Goal: Task Accomplishment & Management: Manage account settings

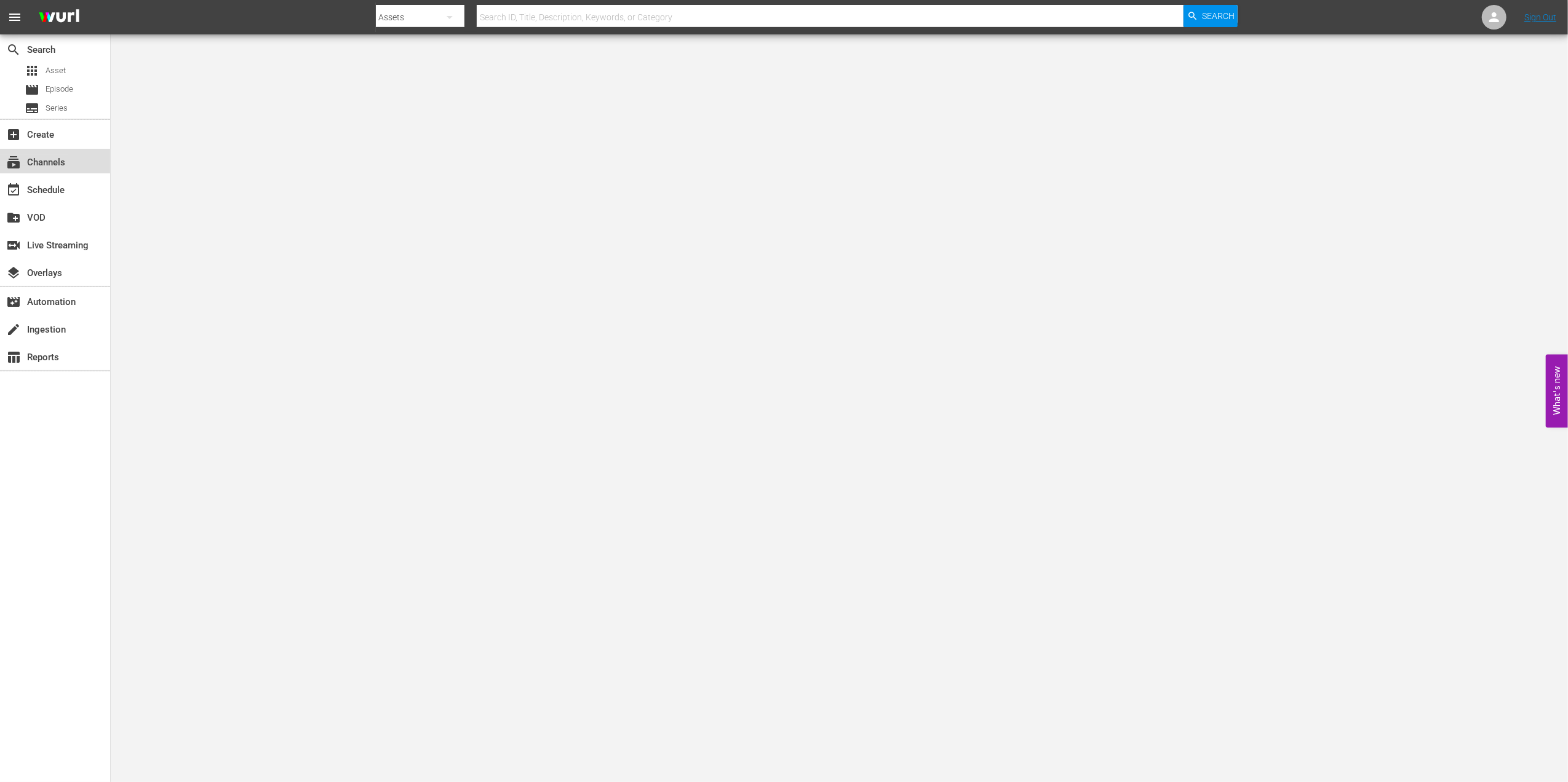
click at [55, 156] on div "subscriptions Channels" at bounding box center [34, 161] width 69 height 11
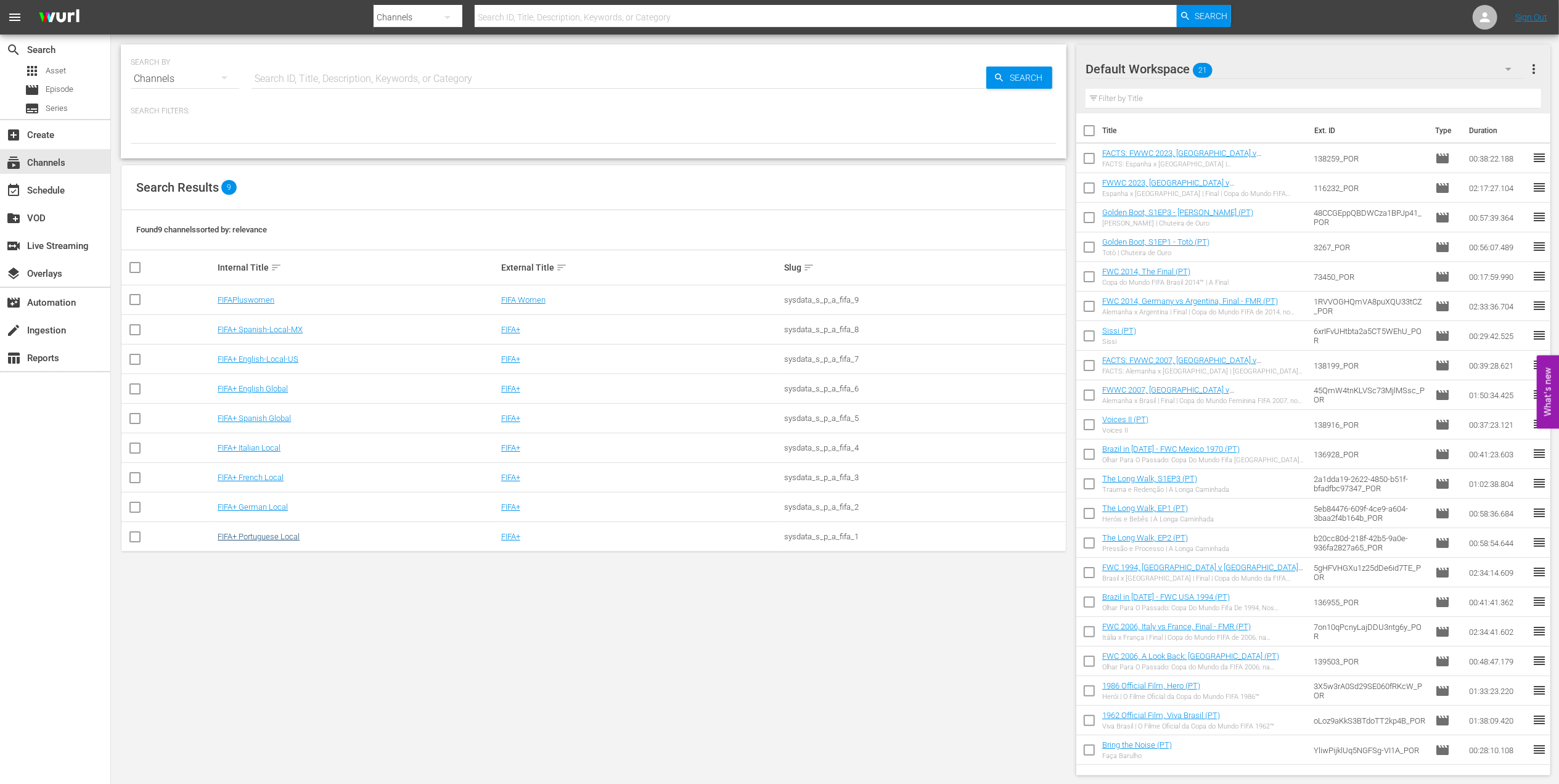
click at [257, 531] on td "FIFA+ Portuguese Local" at bounding box center [358, 537] width 283 height 30
click at [257, 534] on link "FIFA+ Portuguese Local" at bounding box center [258, 537] width 82 height 9
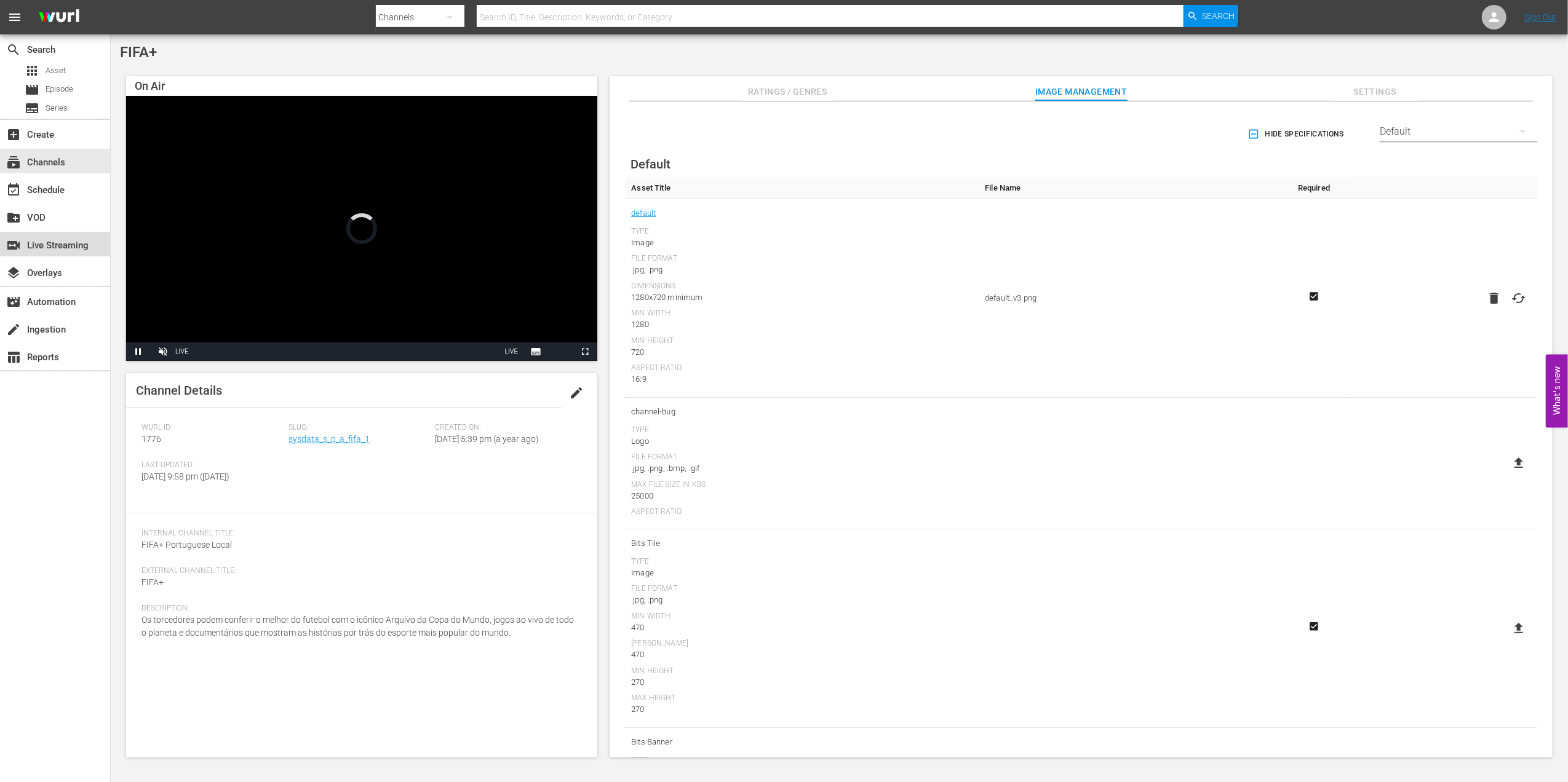
click at [69, 240] on div "switch_video Live Streaming" at bounding box center [34, 243] width 69 height 11
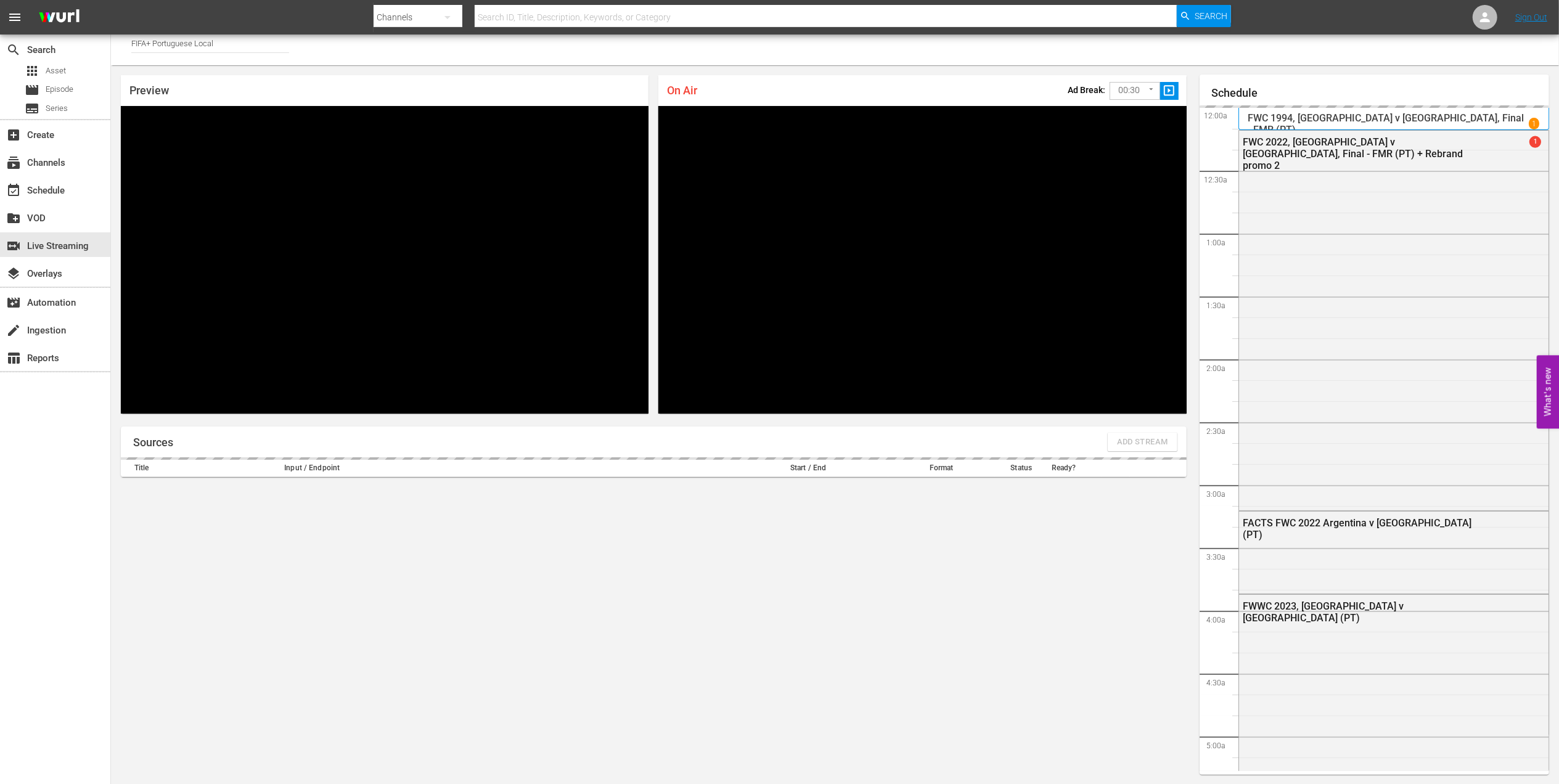
scroll to position [1510, 0]
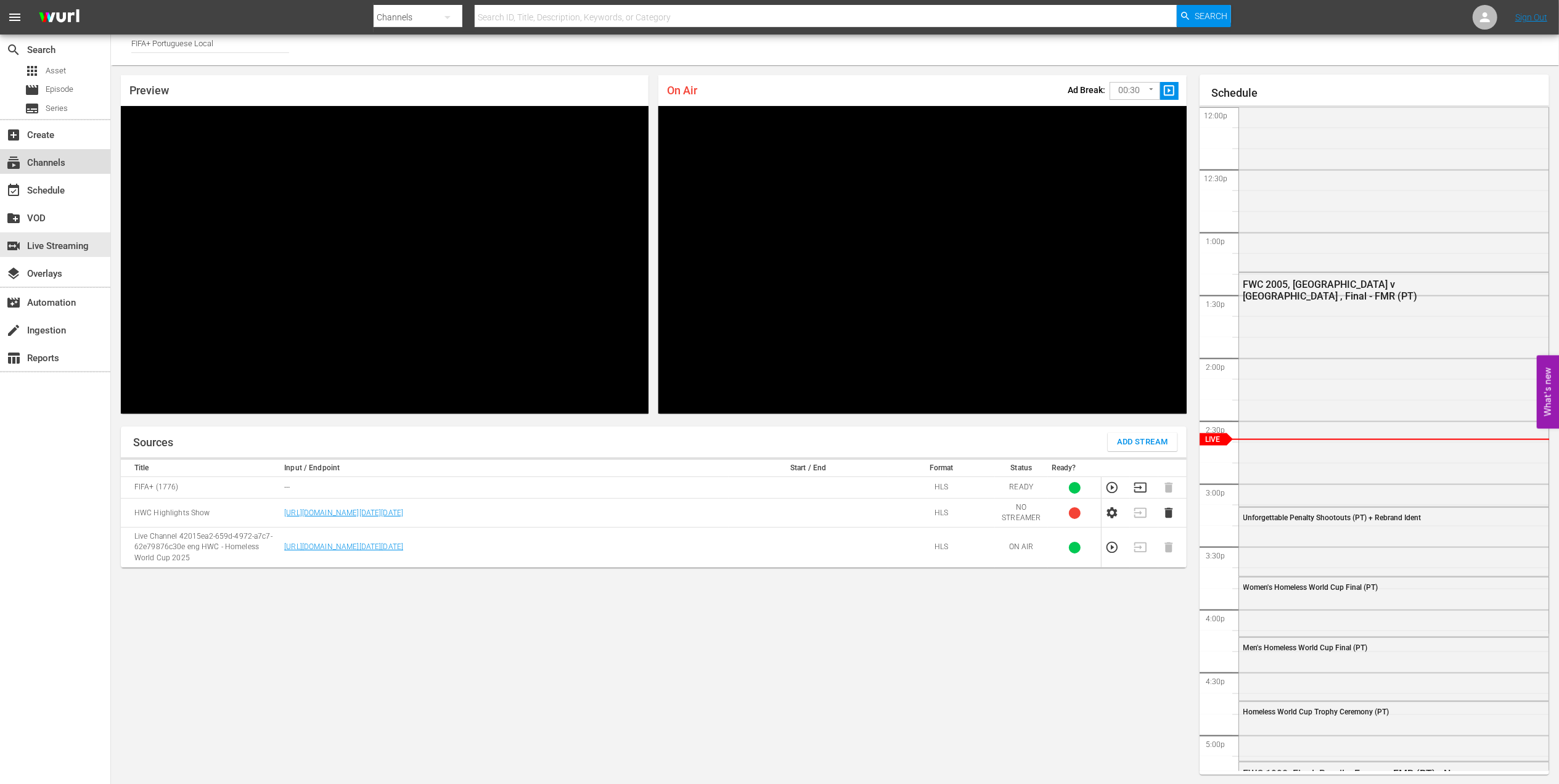
click at [74, 165] on div "subscriptions Channels" at bounding box center [55, 162] width 110 height 25
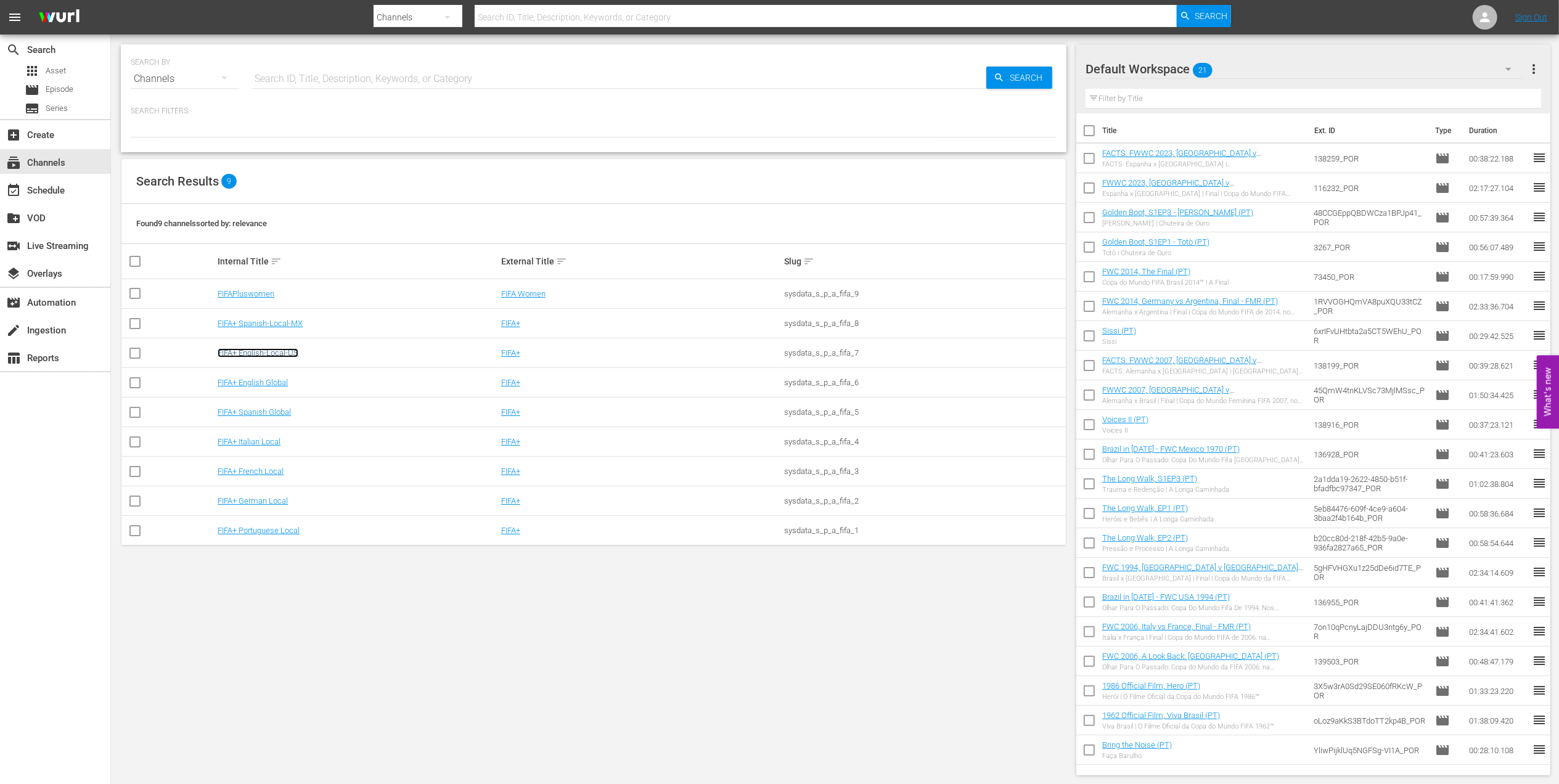
click at [272, 354] on link "FIFA+ English-Local-US" at bounding box center [257, 353] width 81 height 9
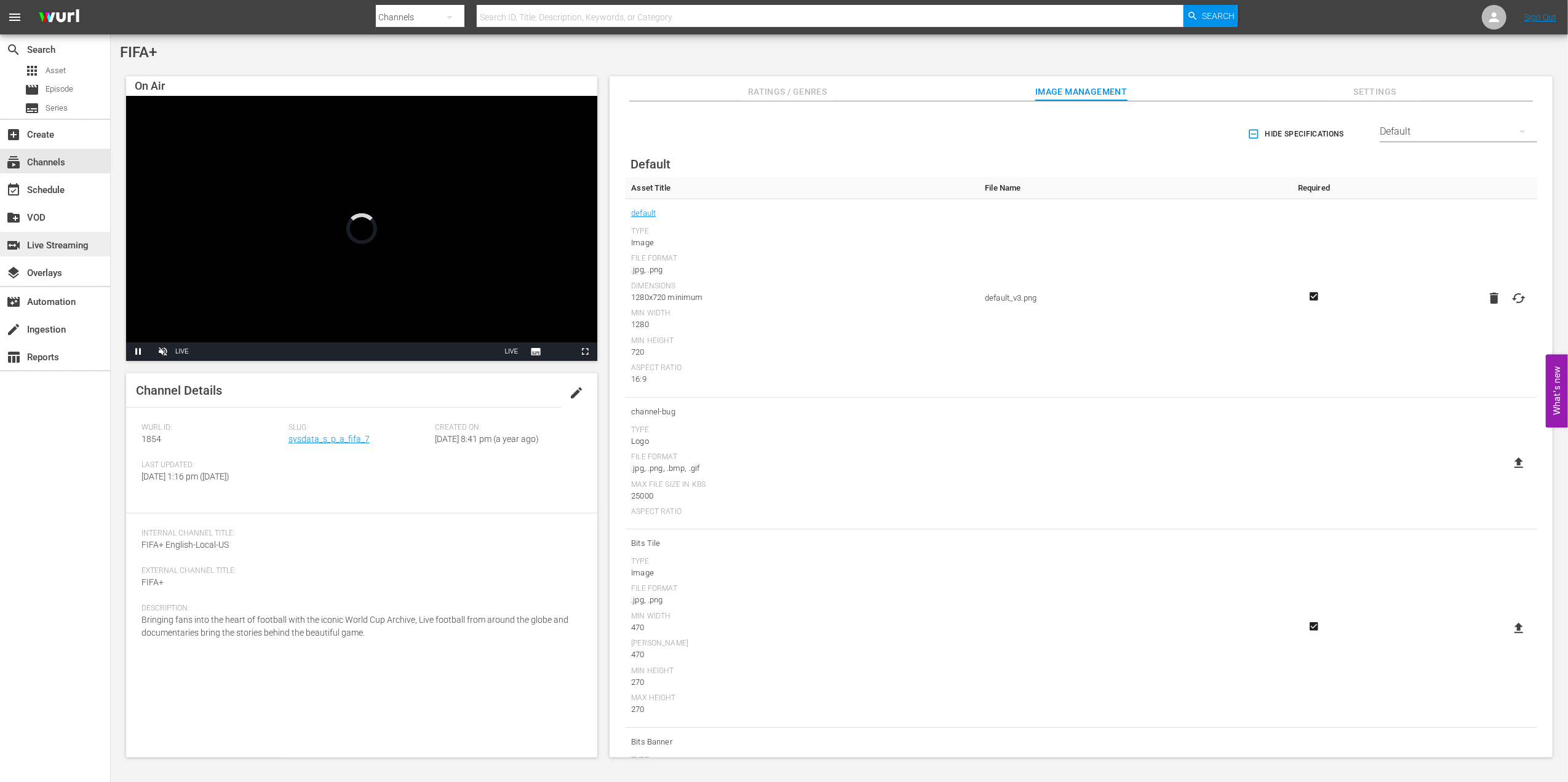
click at [69, 245] on div "switch_video Live Streaming" at bounding box center [34, 243] width 69 height 11
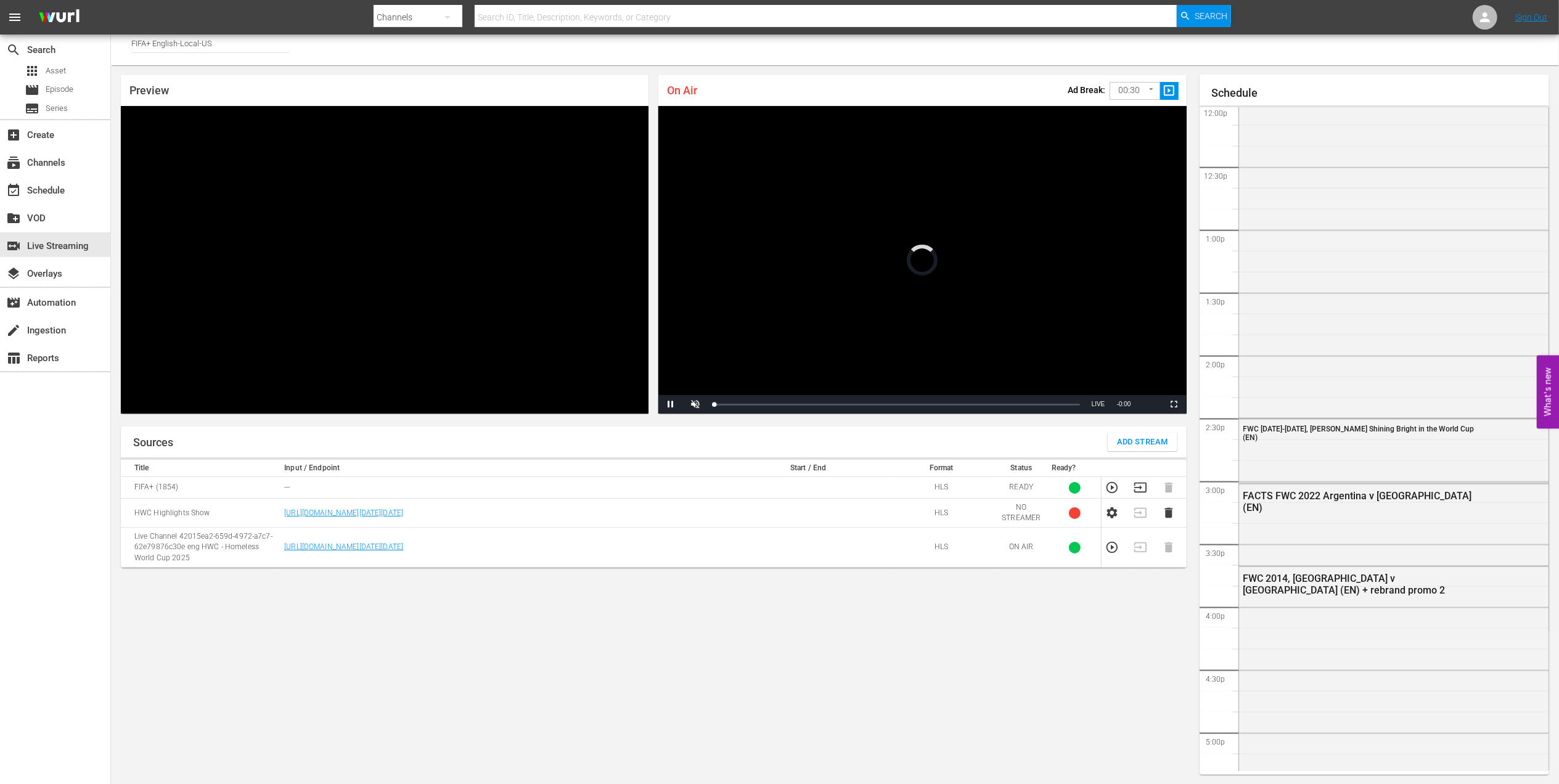
scroll to position [632, 0]
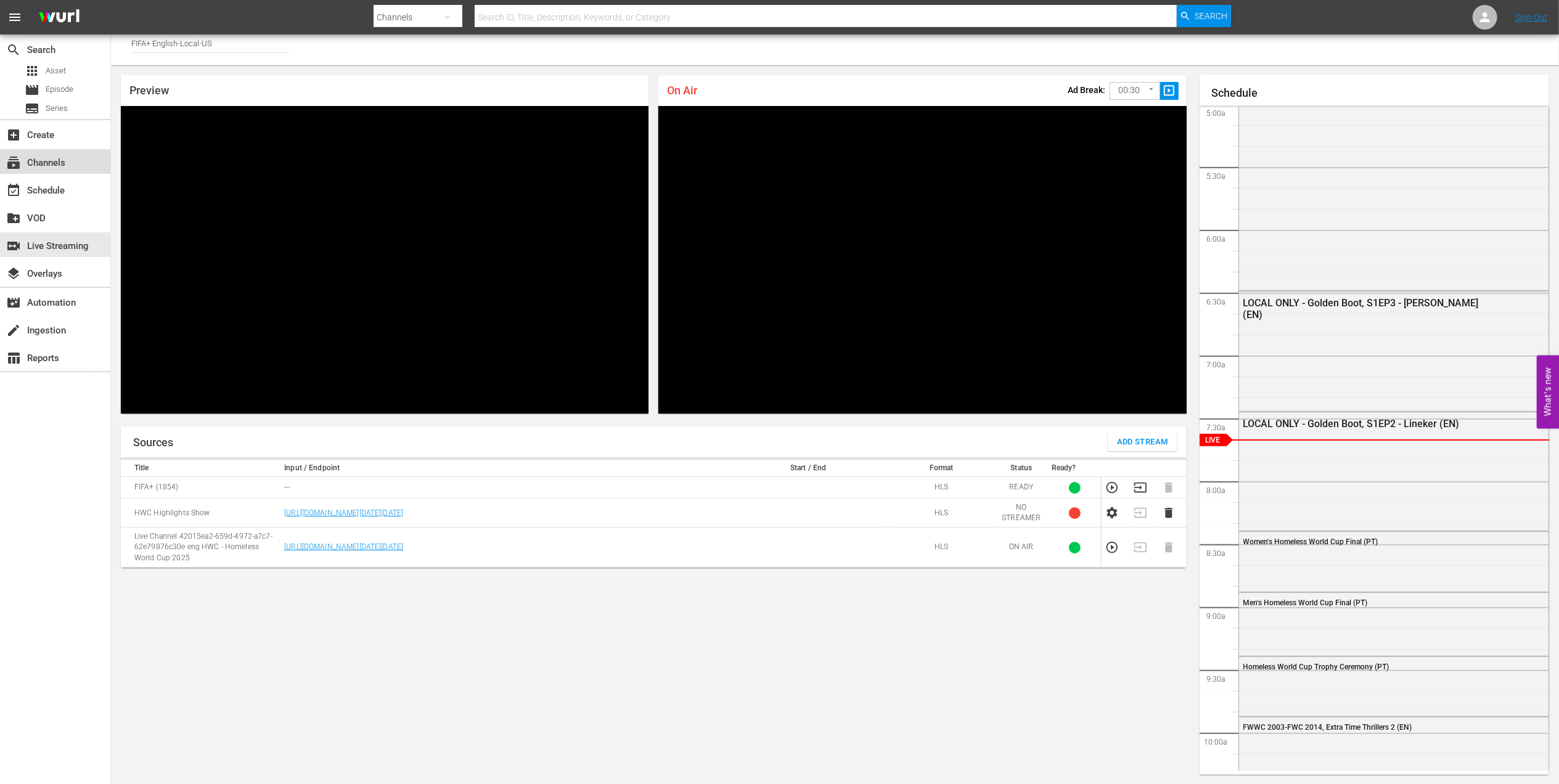
click at [63, 158] on div "subscriptions Channels" at bounding box center [34, 161] width 69 height 11
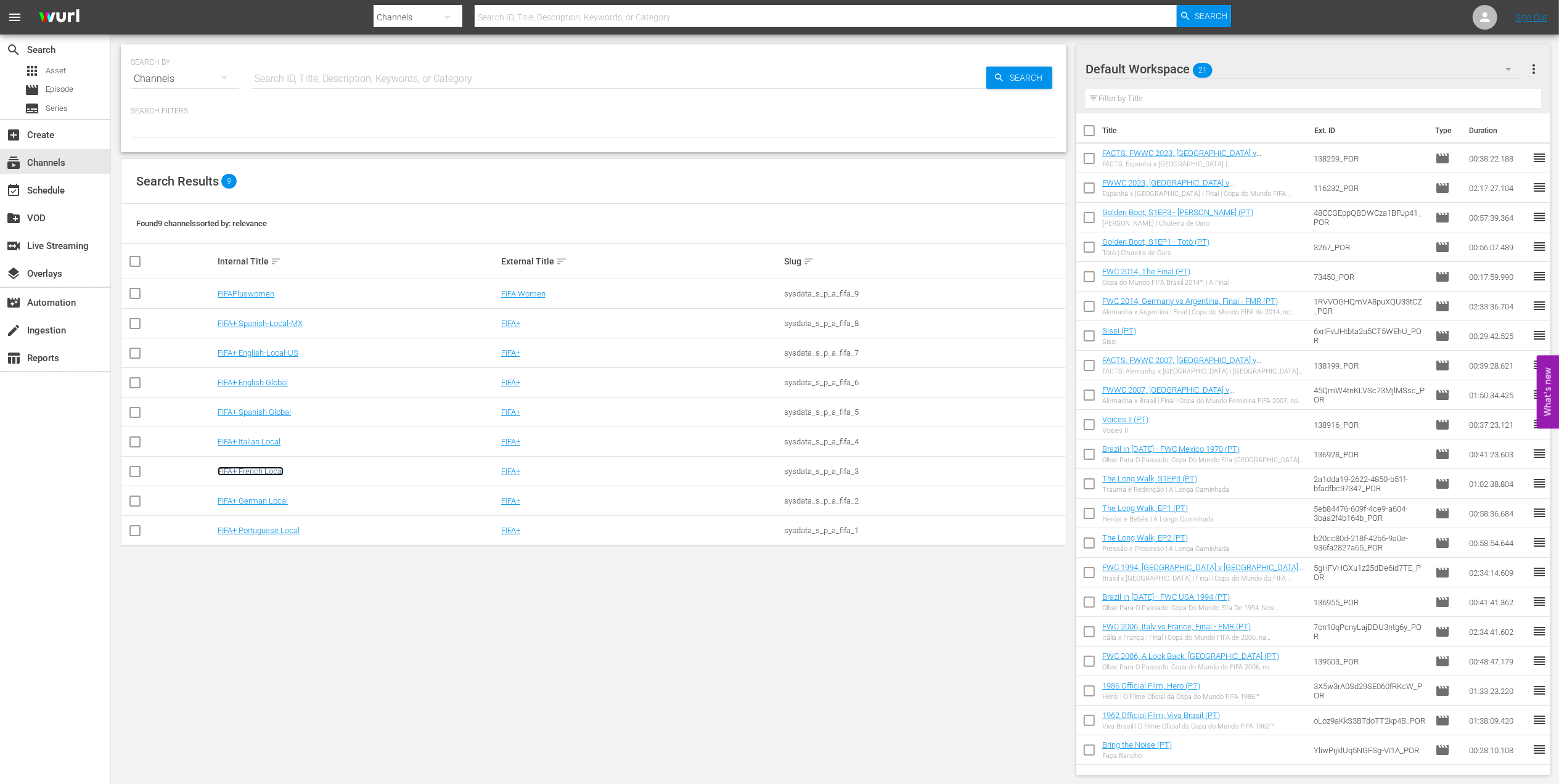
click at [267, 469] on link "FIFA+ French Local" at bounding box center [250, 471] width 66 height 9
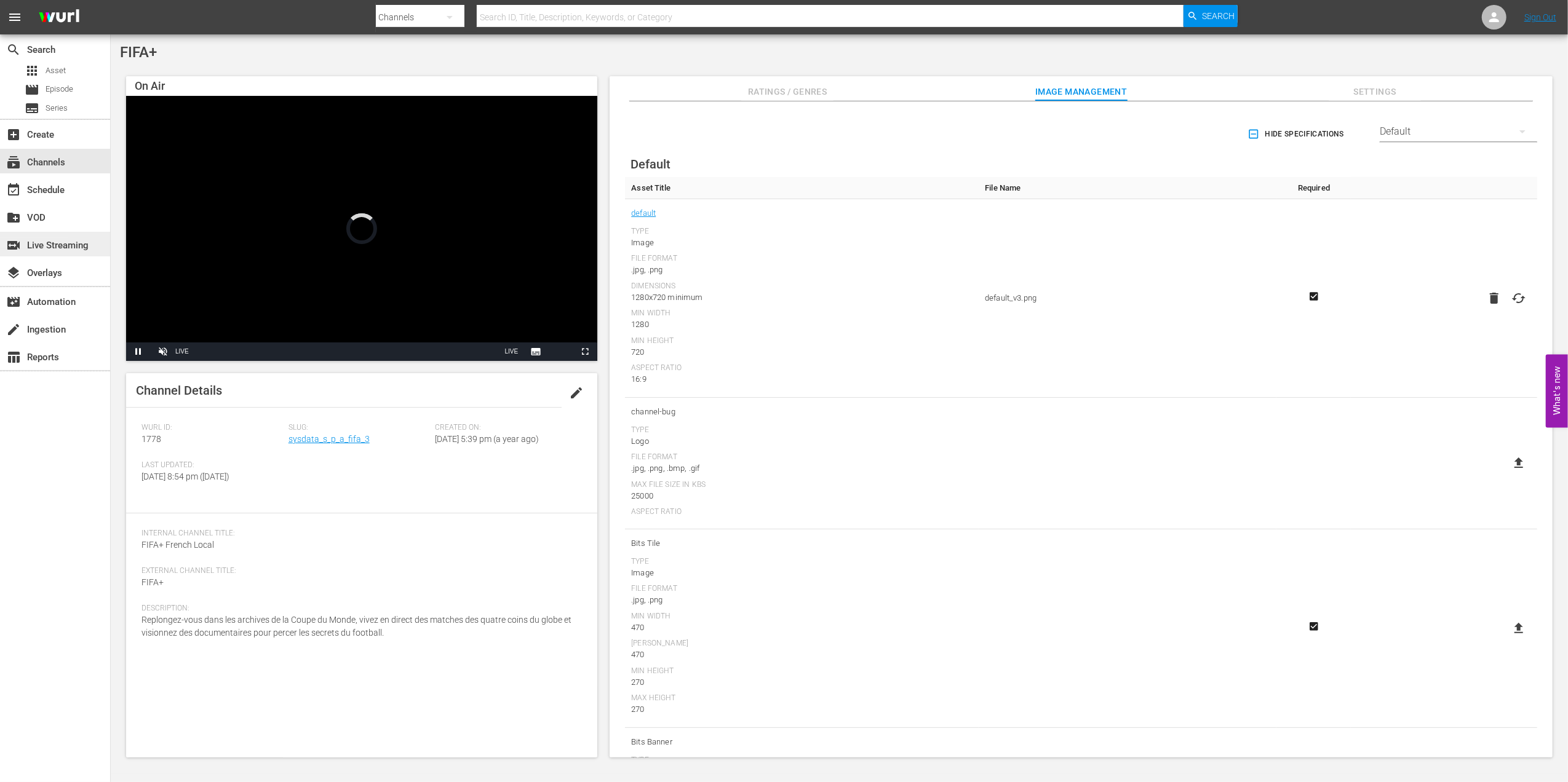
click at [58, 247] on div "switch_video Live Streaming" at bounding box center [34, 243] width 69 height 11
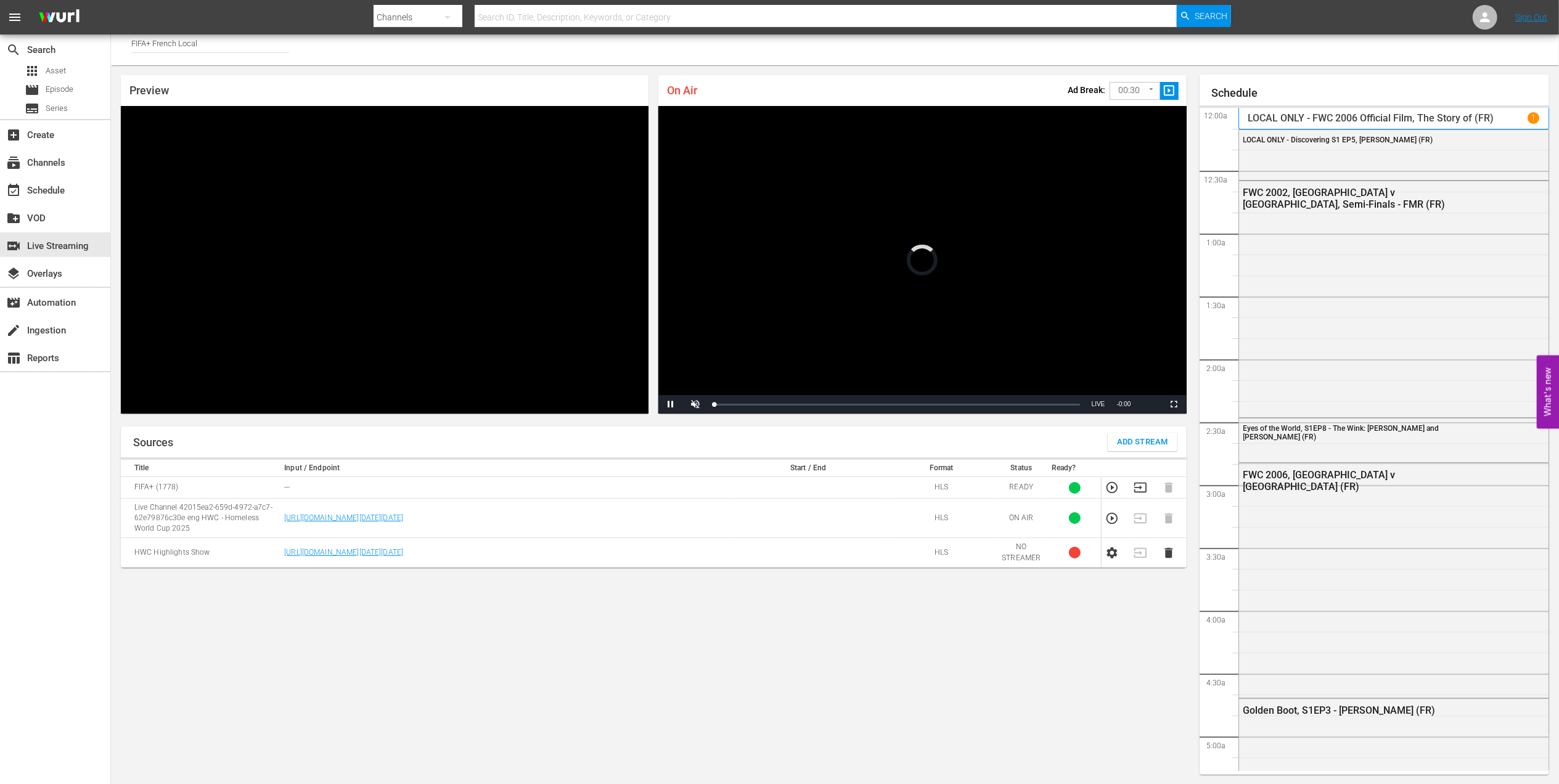
scroll to position [1515, 0]
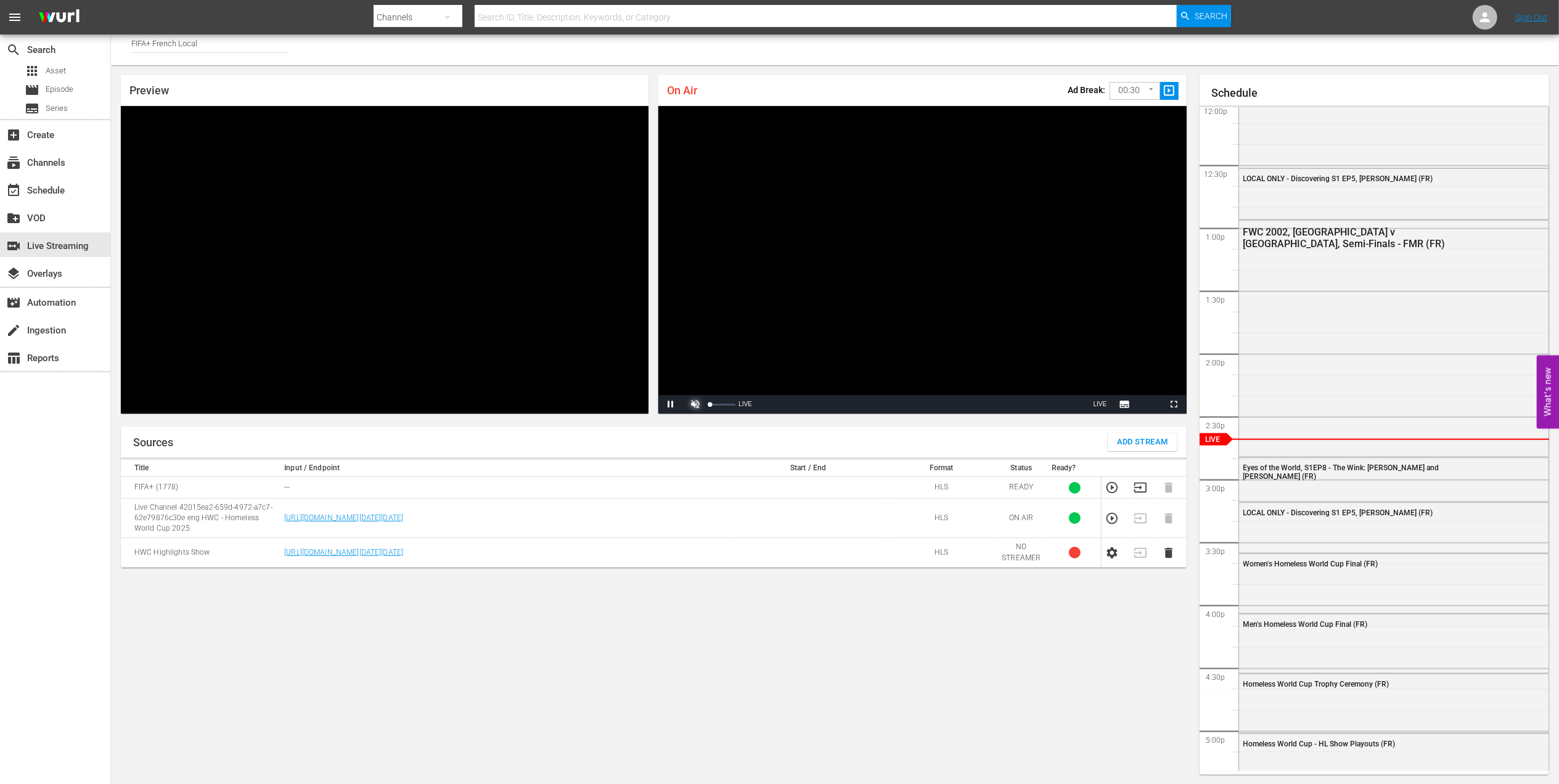
click at [696, 405] on span "Video Player" at bounding box center [696, 405] width 0 height 0
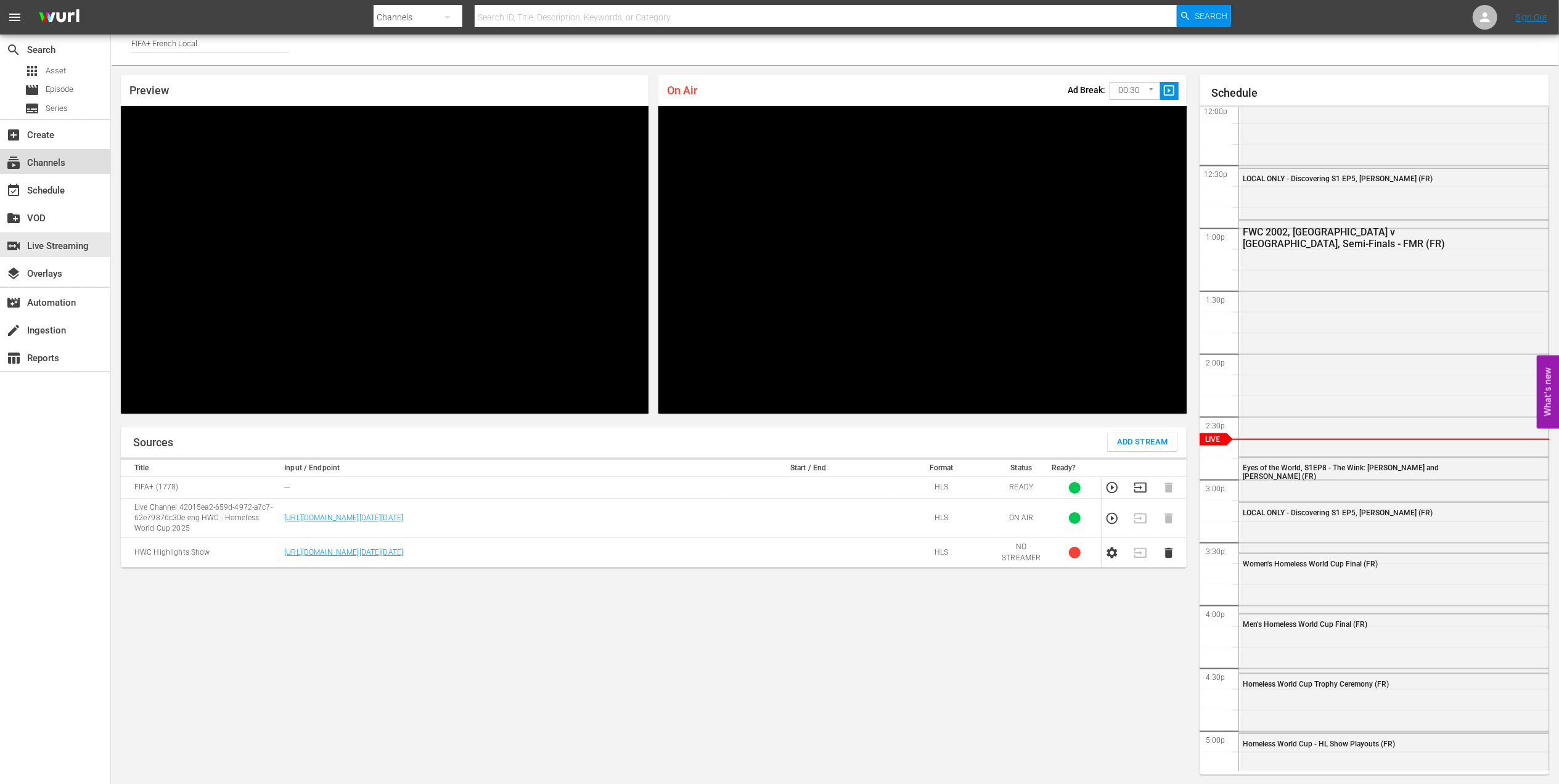
click at [63, 161] on div "subscriptions Channels" at bounding box center [34, 161] width 69 height 11
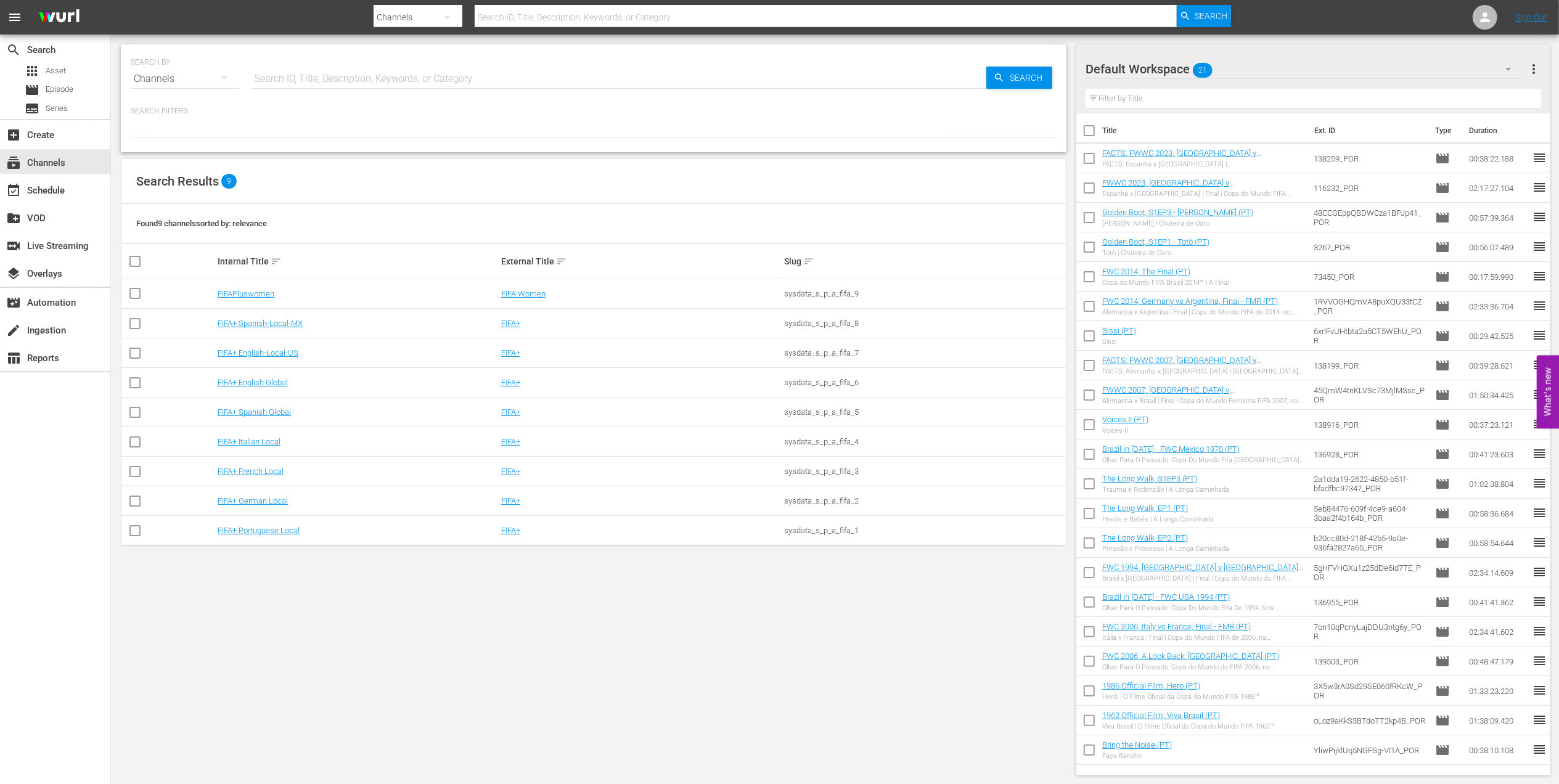
click at [279, 536] on td "FIFA+ Portuguese Local" at bounding box center [358, 530] width 283 height 30
click at [287, 530] on link "FIFA+ Portuguese Local" at bounding box center [258, 530] width 82 height 9
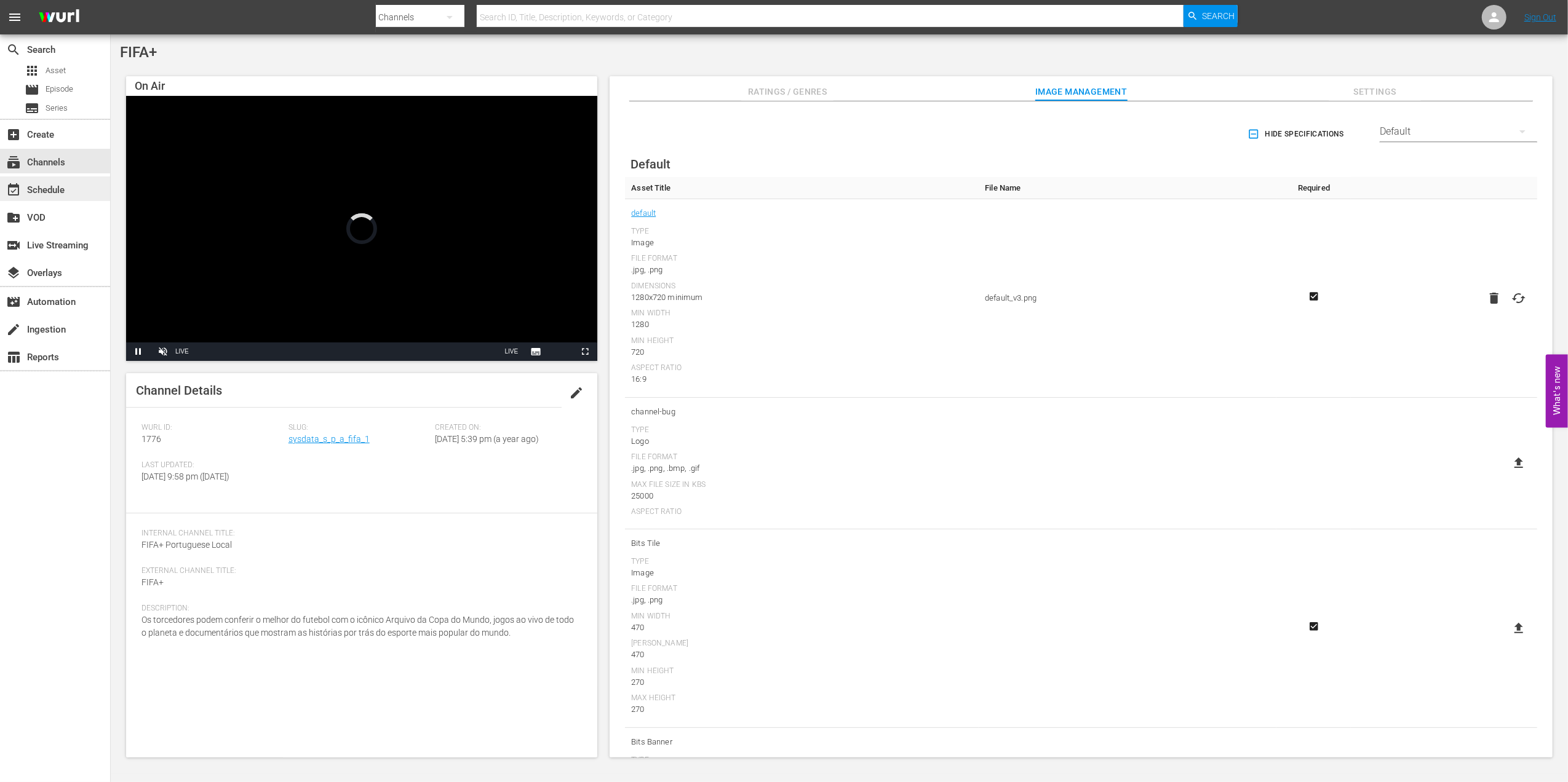
click at [77, 180] on div "event_available Schedule" at bounding box center [55, 189] width 110 height 25
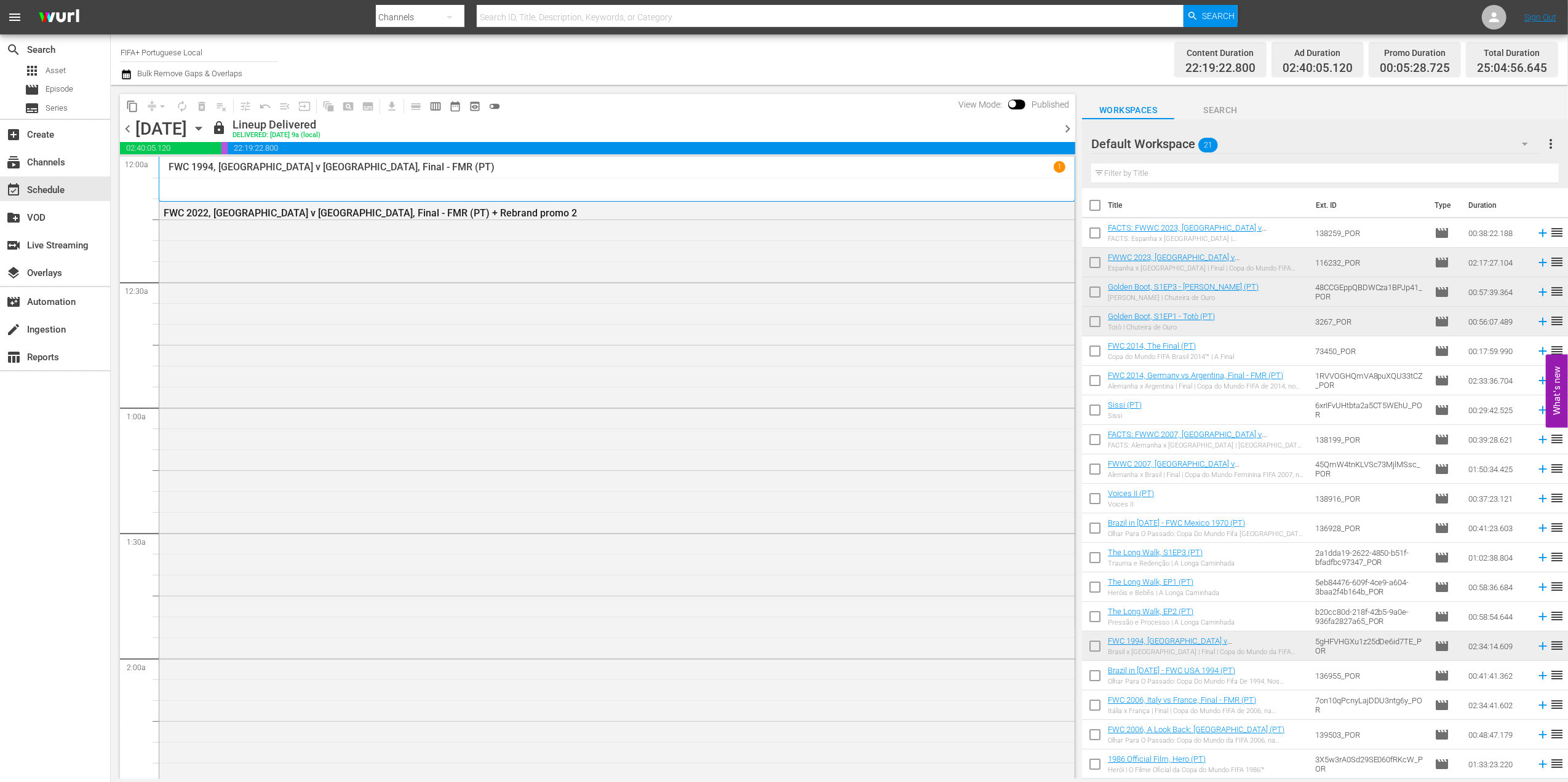
click at [1064, 122] on span "chevron_right" at bounding box center [1067, 129] width 16 height 16
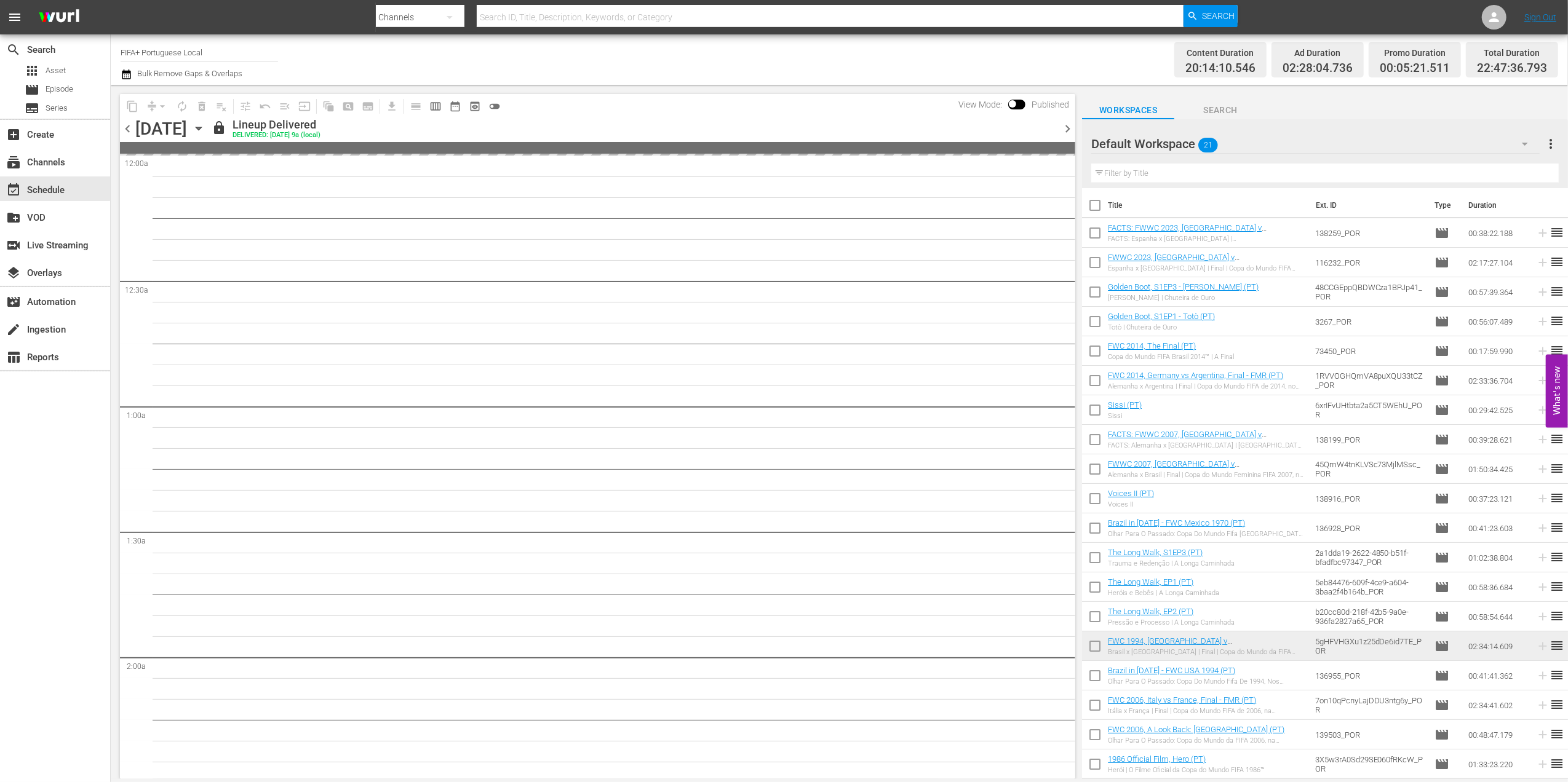
click at [1064, 122] on span "chevron_right" at bounding box center [1067, 129] width 16 height 16
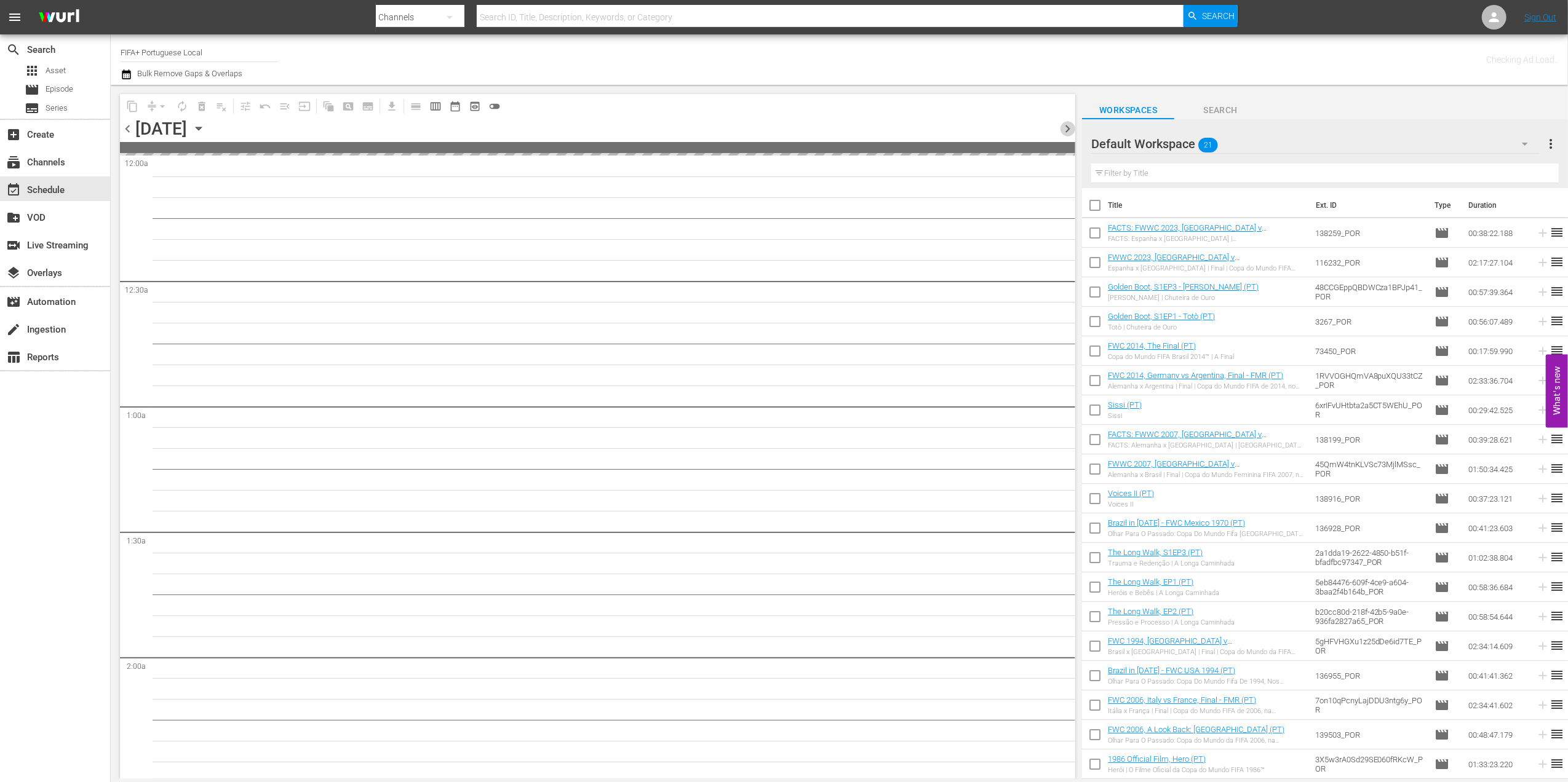
click at [1064, 122] on span "chevron_right" at bounding box center [1067, 129] width 16 height 16
click at [1064, 123] on span "chevron_right" at bounding box center [1067, 129] width 16 height 16
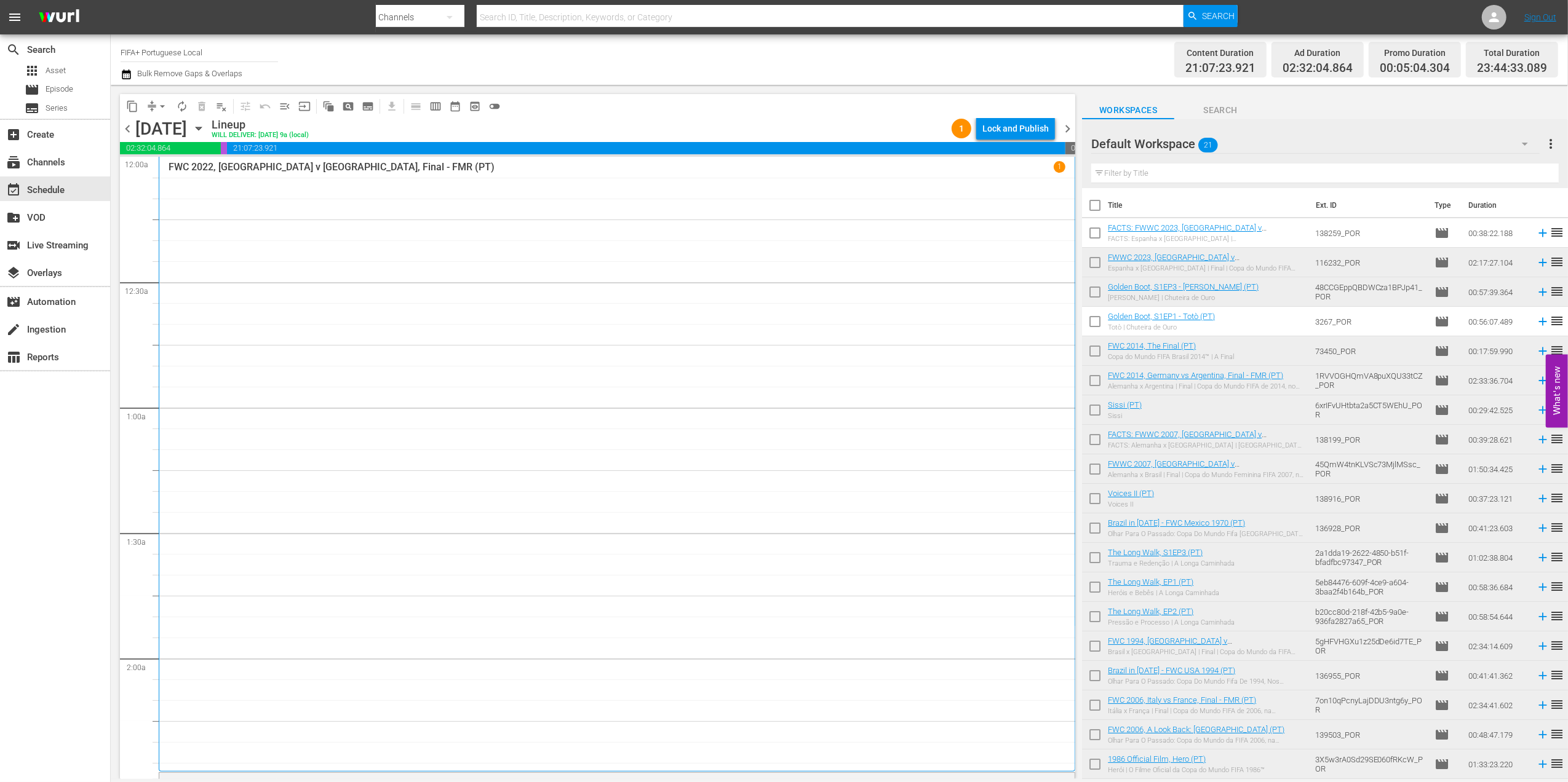
click at [128, 126] on span "chevron_left" at bounding box center [128, 129] width 16 height 16
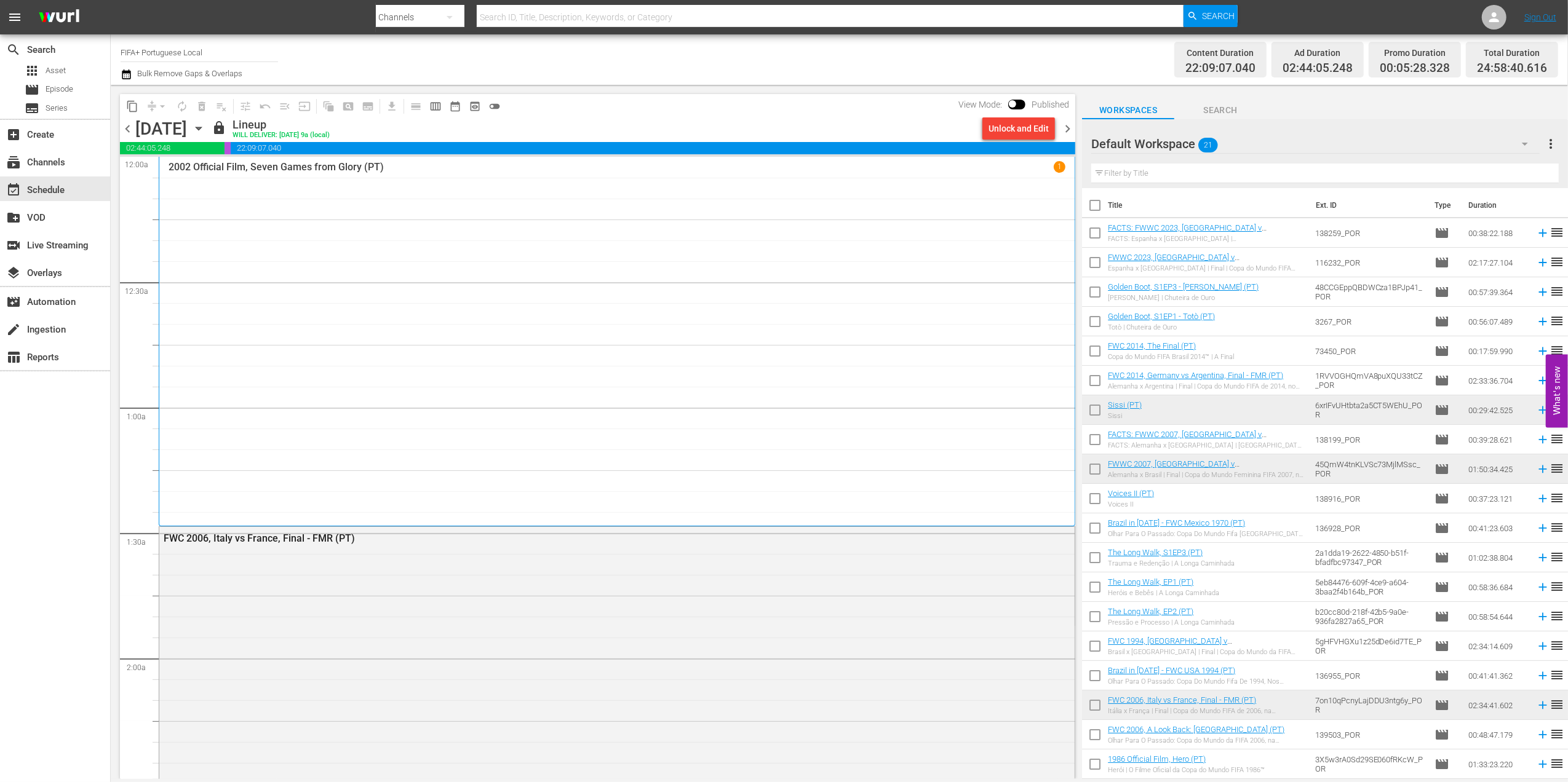
click at [1071, 129] on span "chevron_right" at bounding box center [1067, 129] width 16 height 16
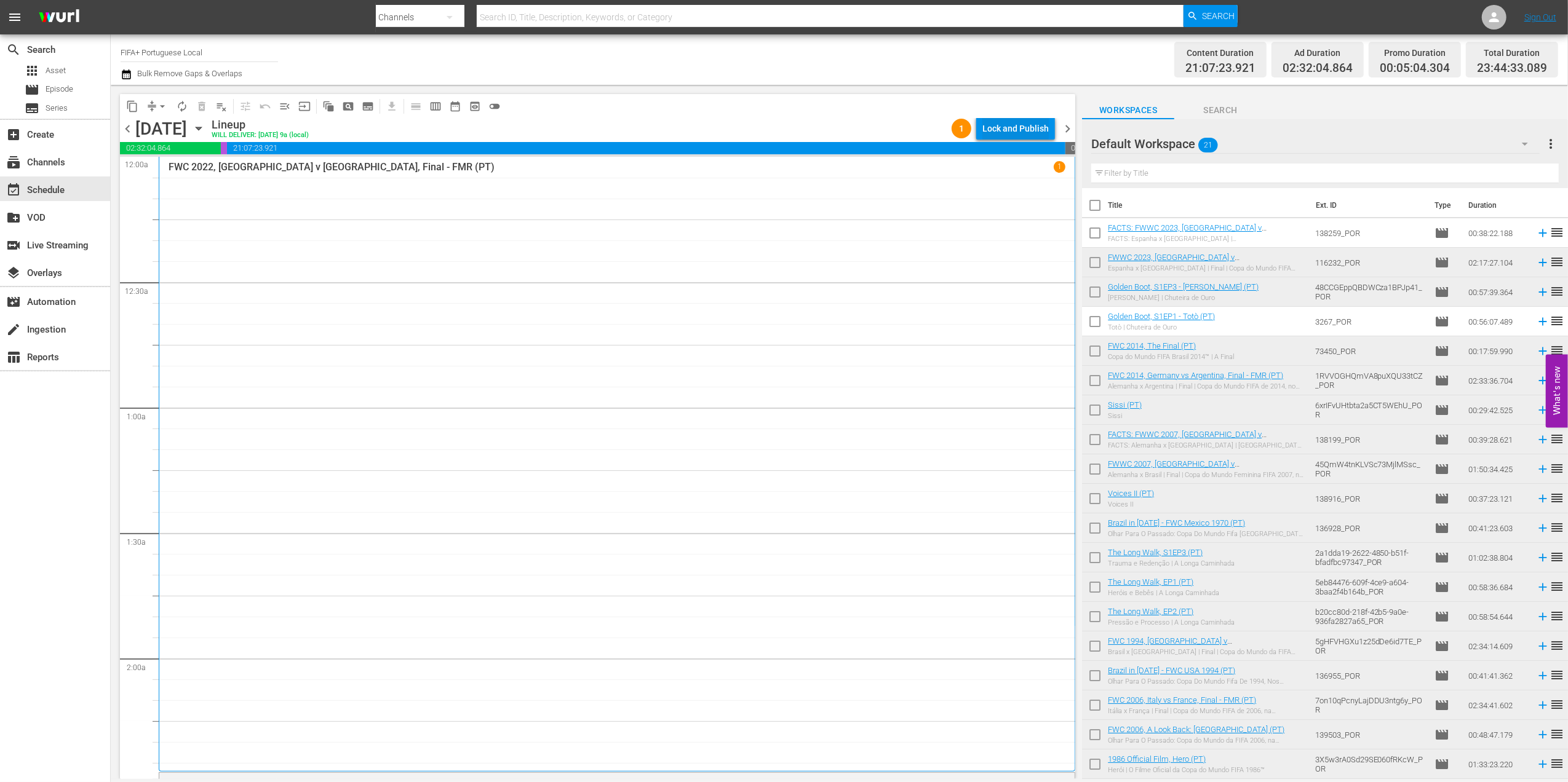
click at [1025, 128] on div "Lock and Publish" at bounding box center [1015, 128] width 66 height 22
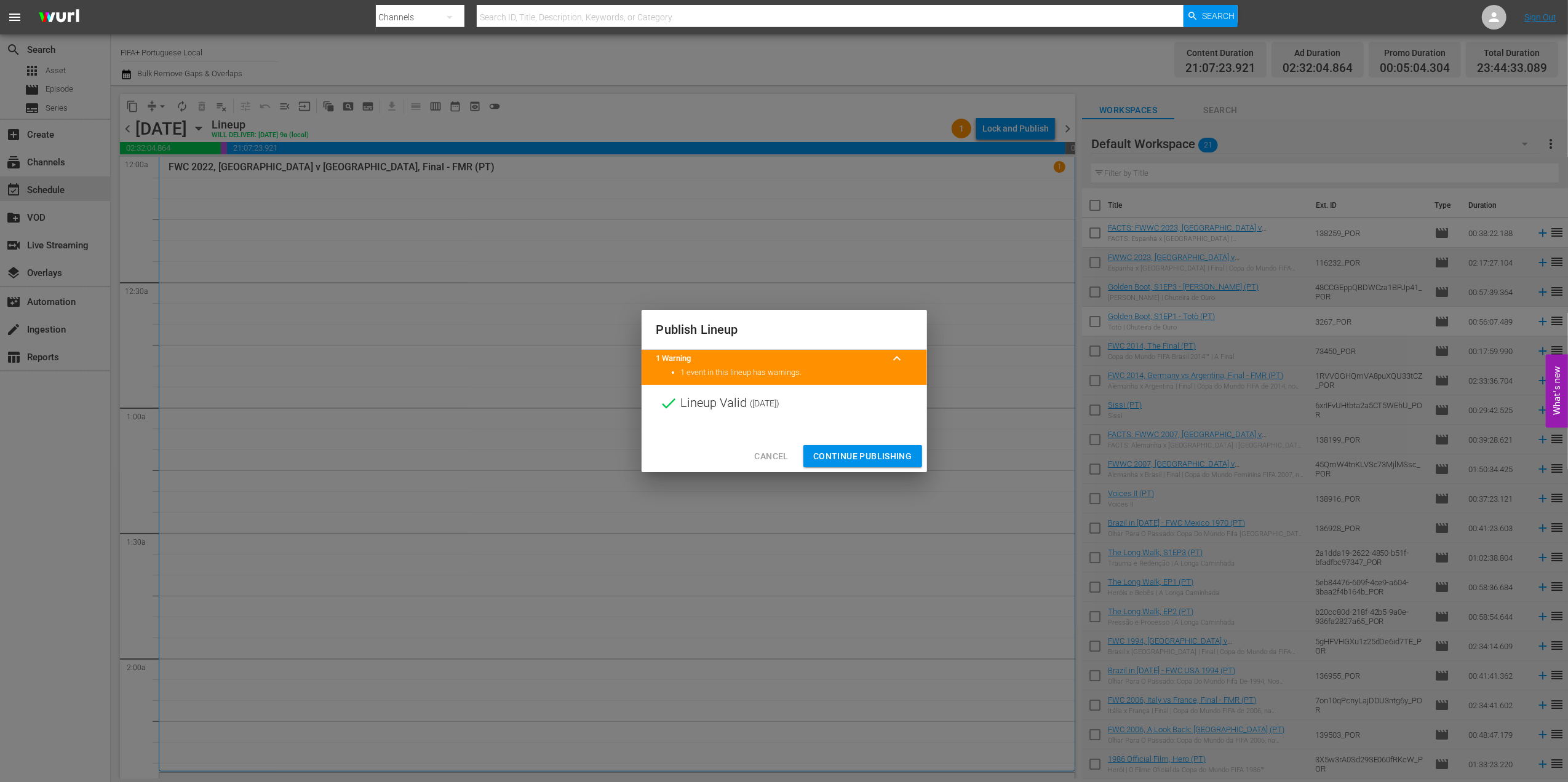
click at [882, 449] on span "Continue Publishing" at bounding box center [862, 457] width 99 height 16
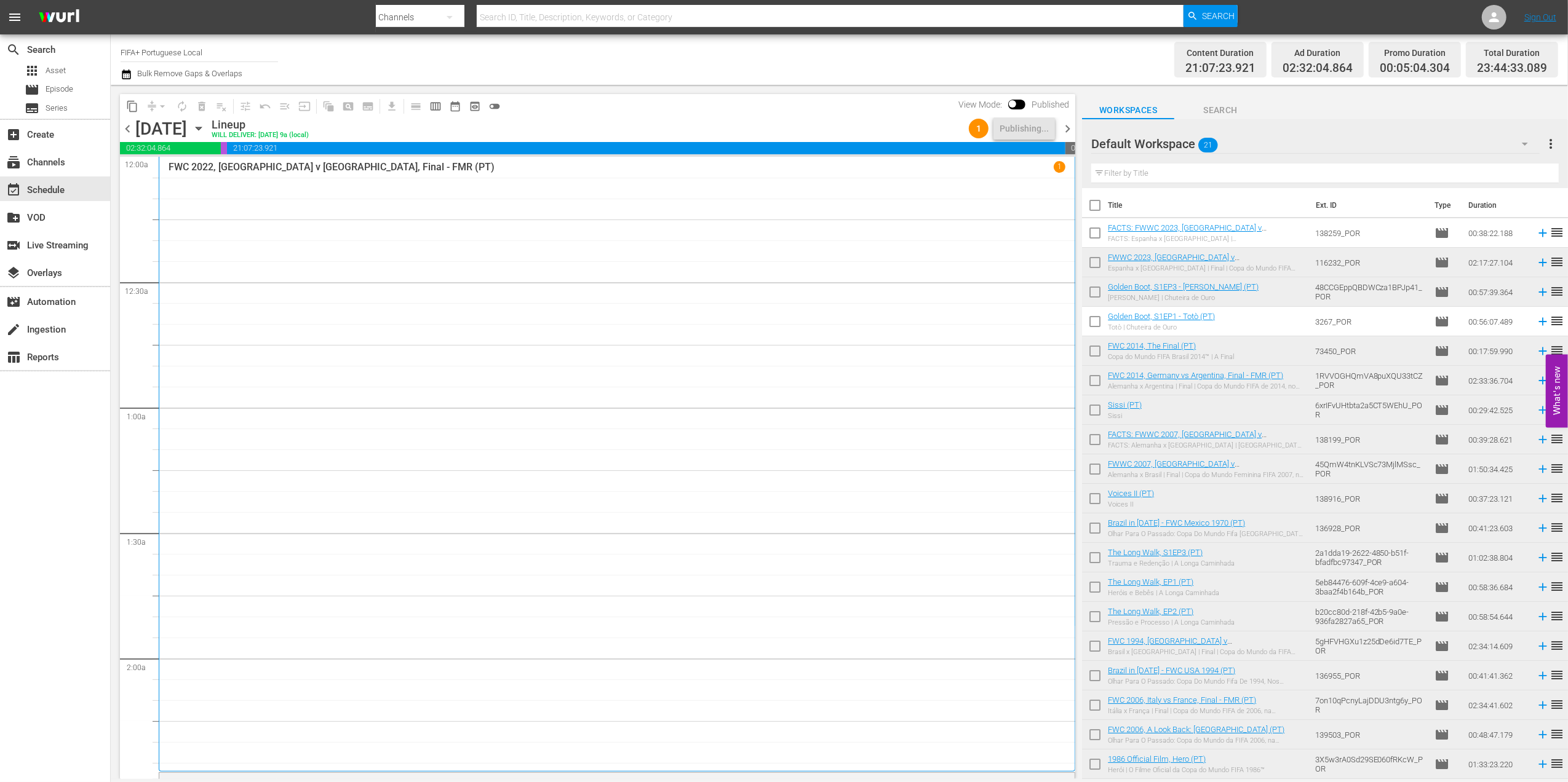
click at [1097, 207] on input "checkbox" at bounding box center [1095, 208] width 26 height 26
checkbox input "true"
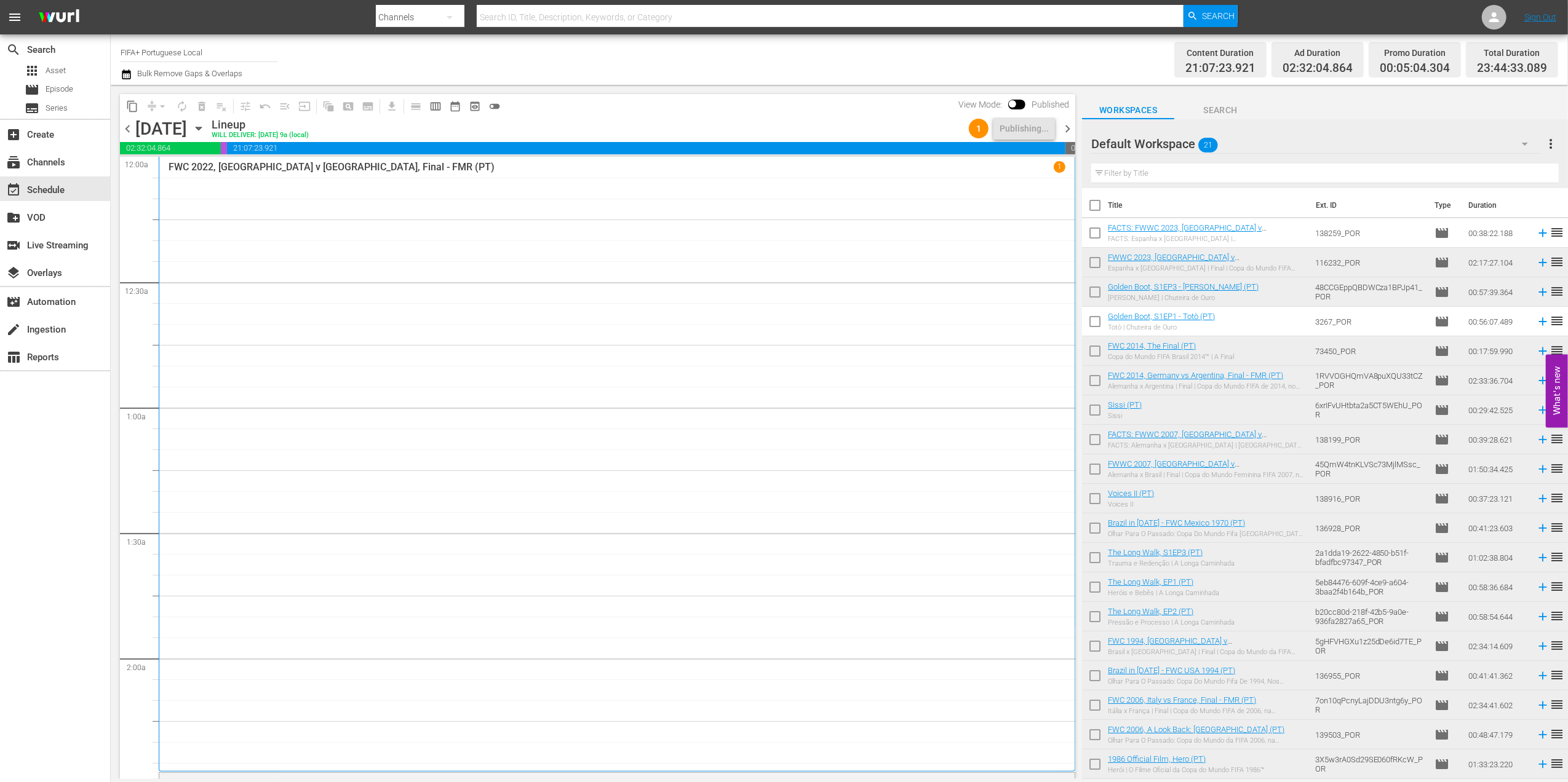
checkbox input "true"
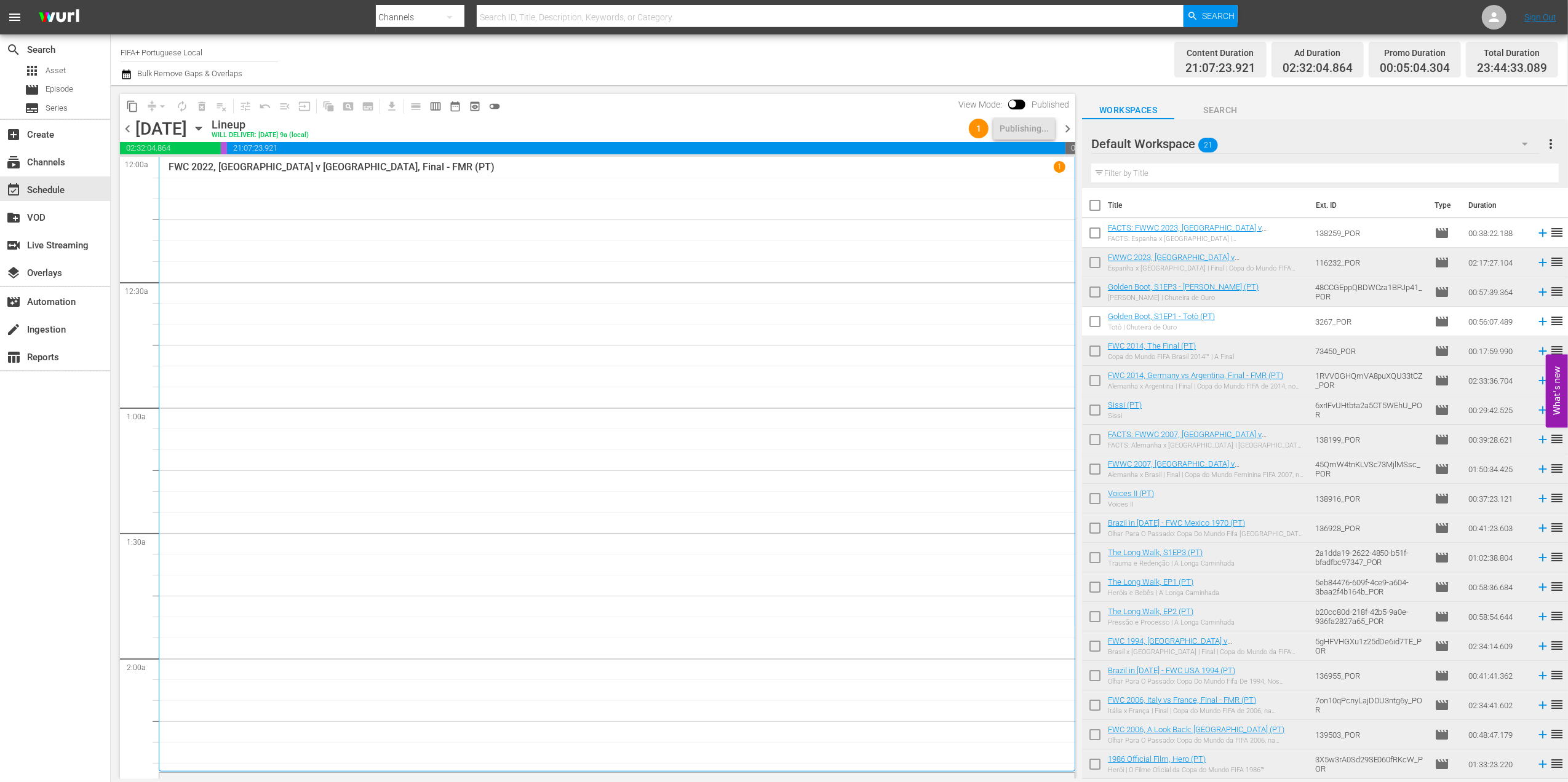
checkbox input "true"
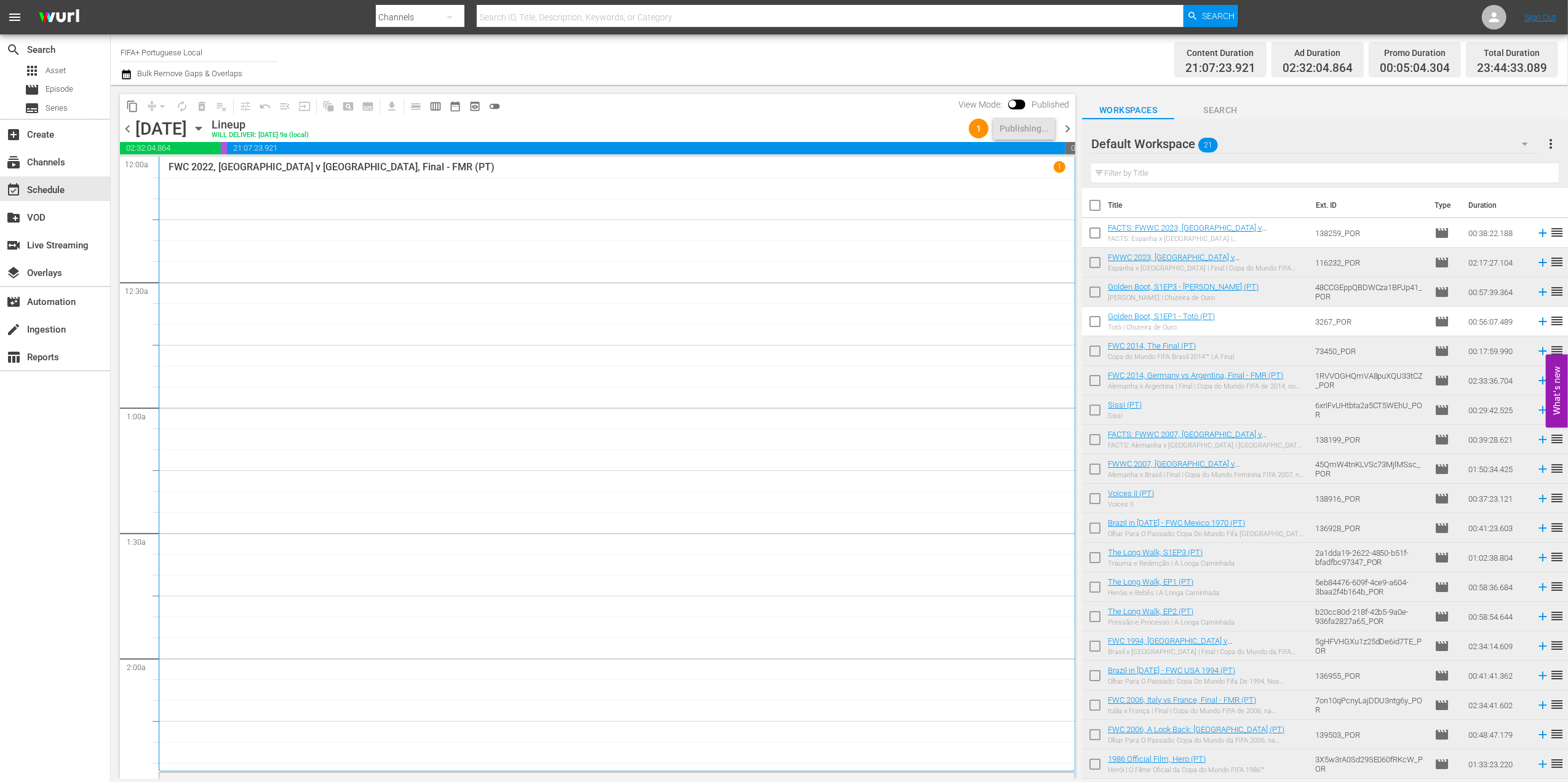
checkbox input "true"
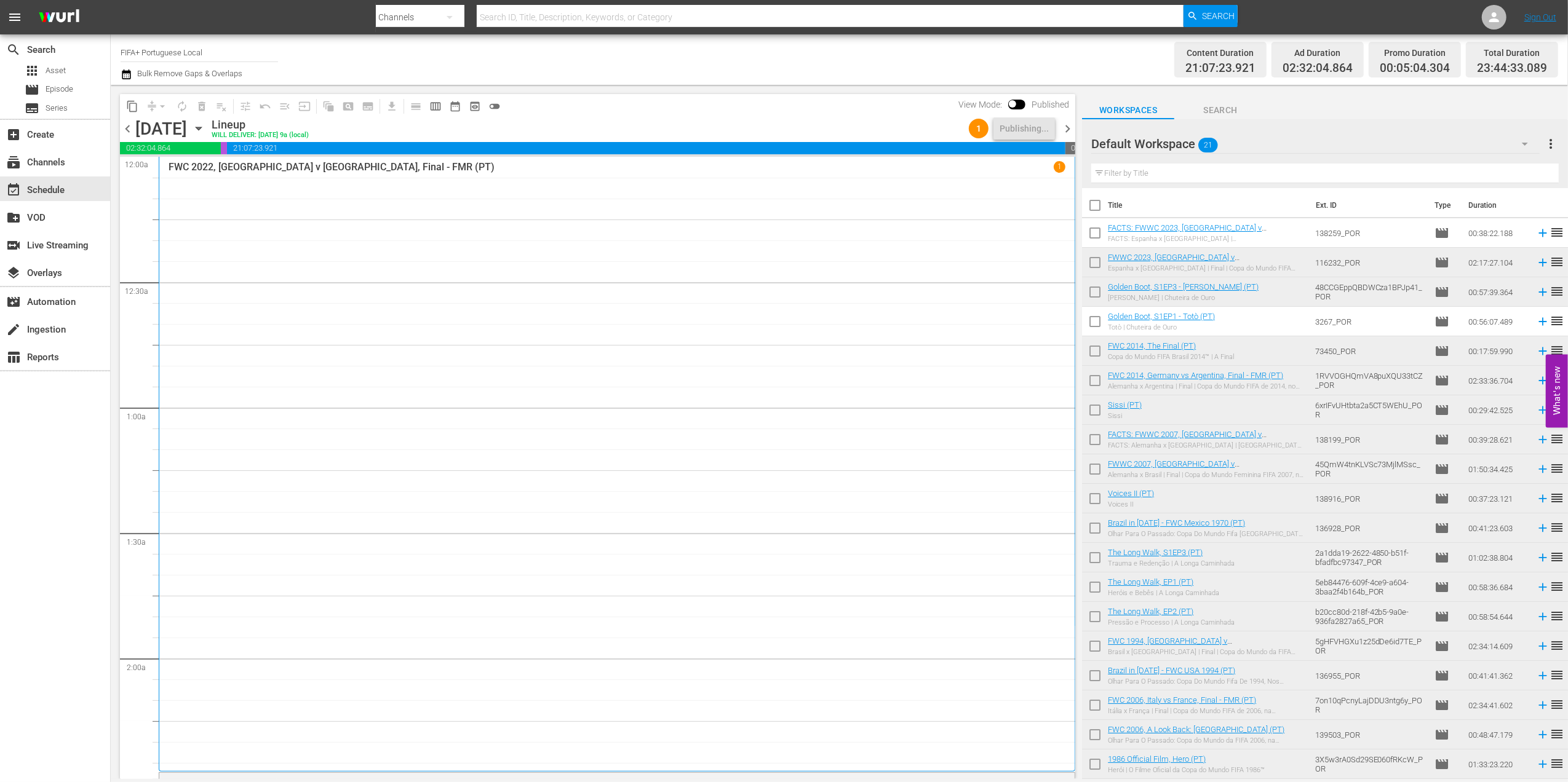
checkbox input "true"
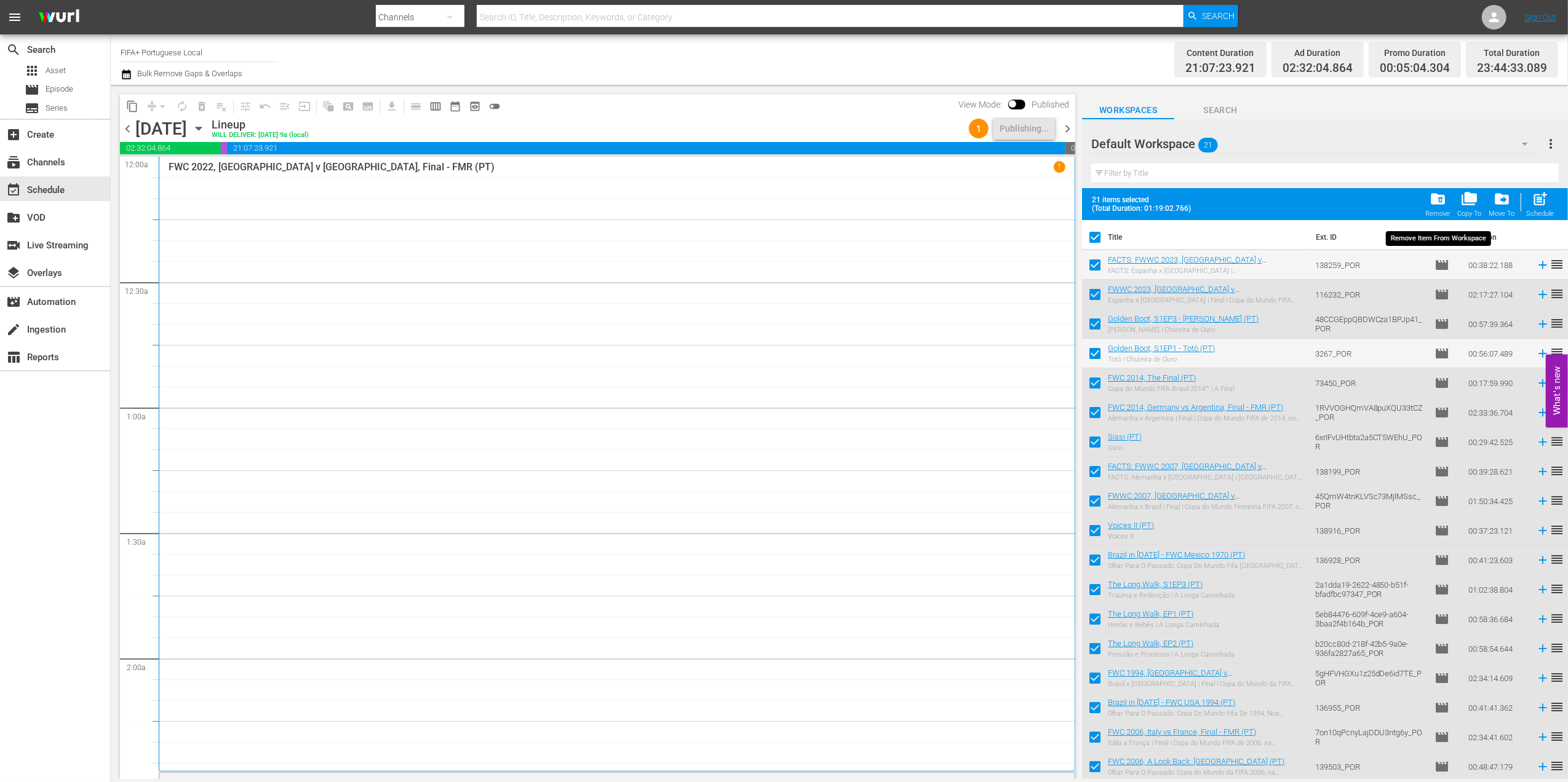
click at [1438, 204] on span "folder_delete" at bounding box center [1438, 198] width 16 height 16
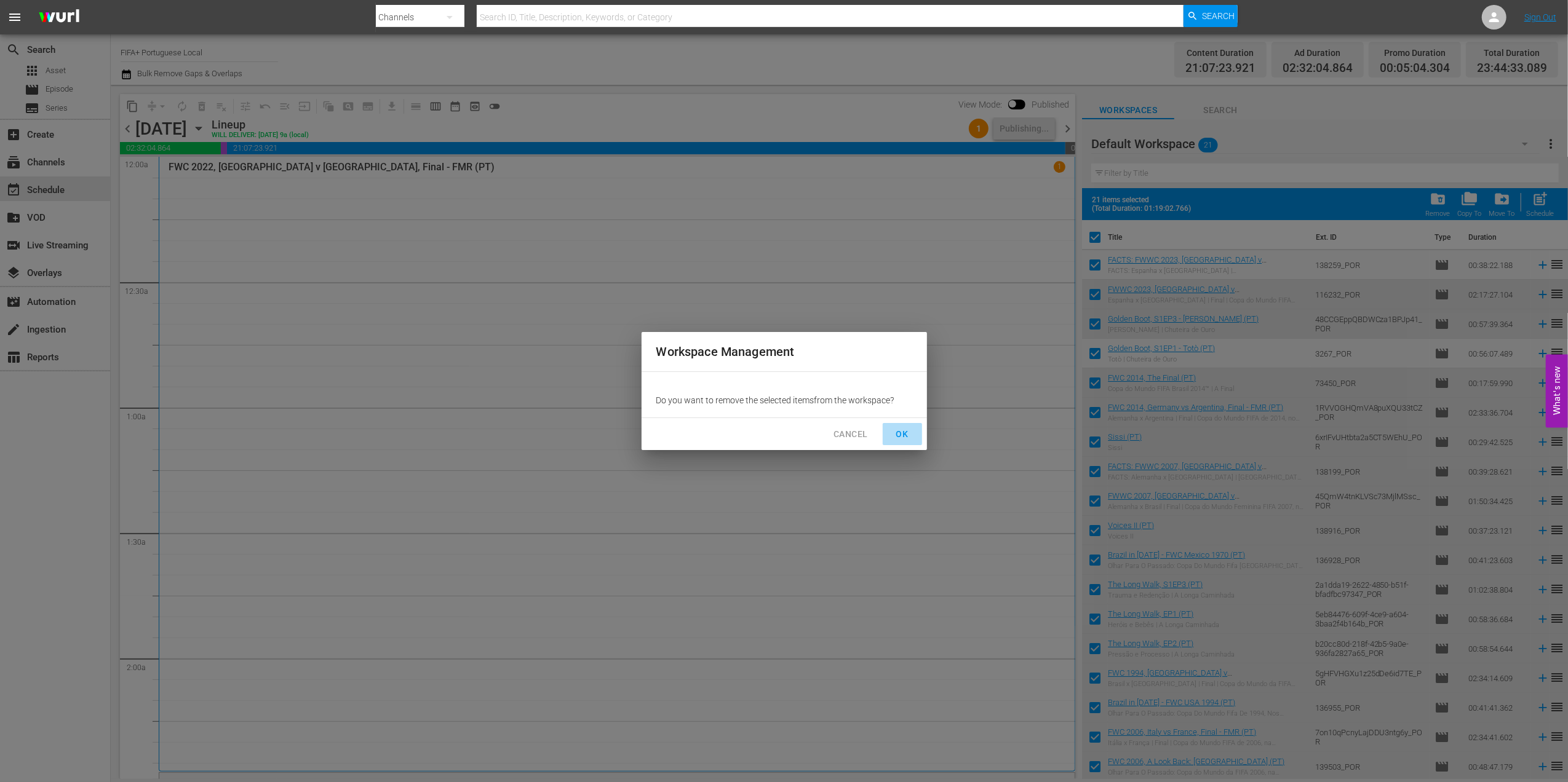
click at [889, 436] on button "OK" at bounding box center [903, 434] width 39 height 23
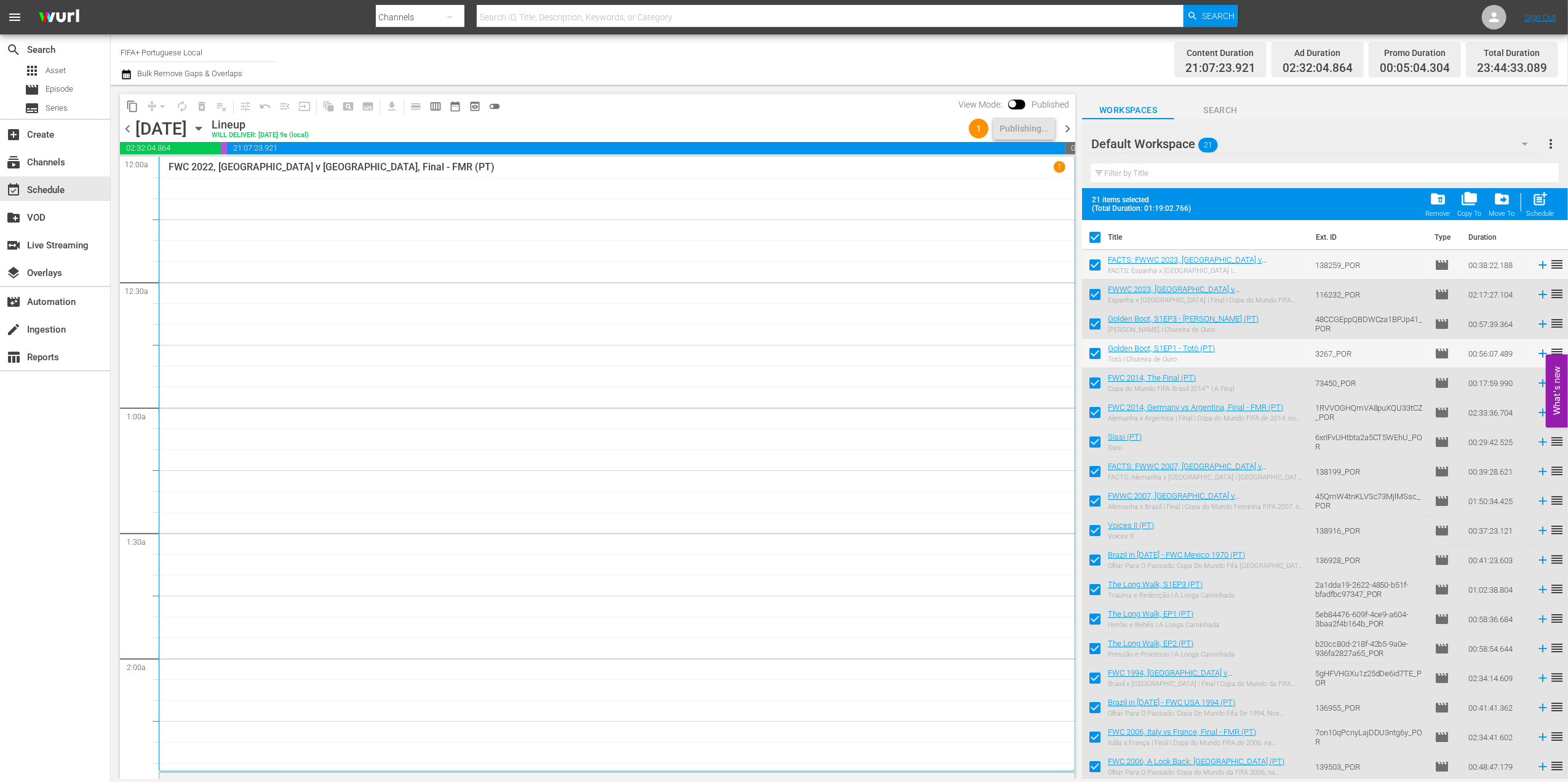
checkbox input "false"
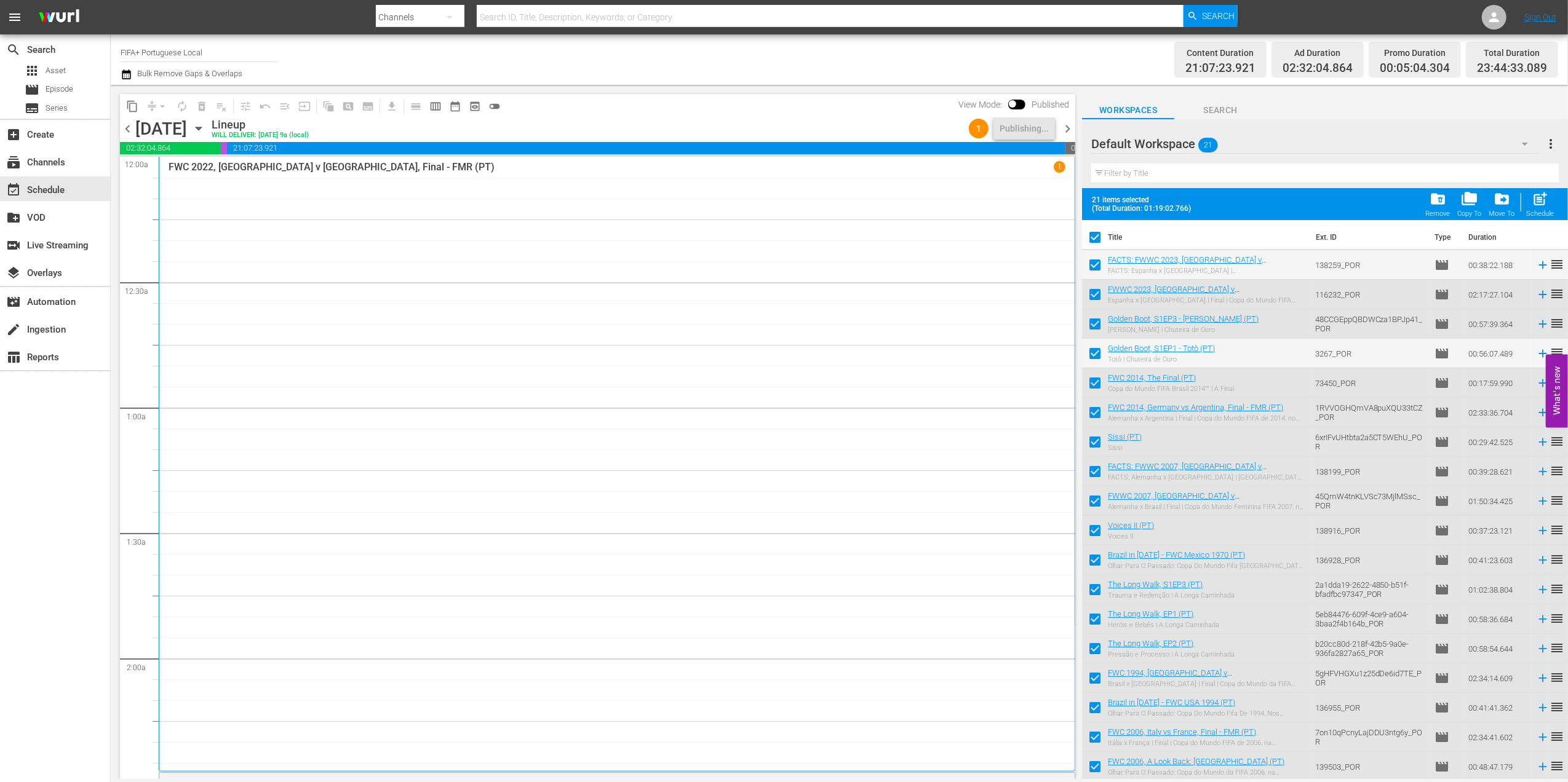
checkbox input "false"
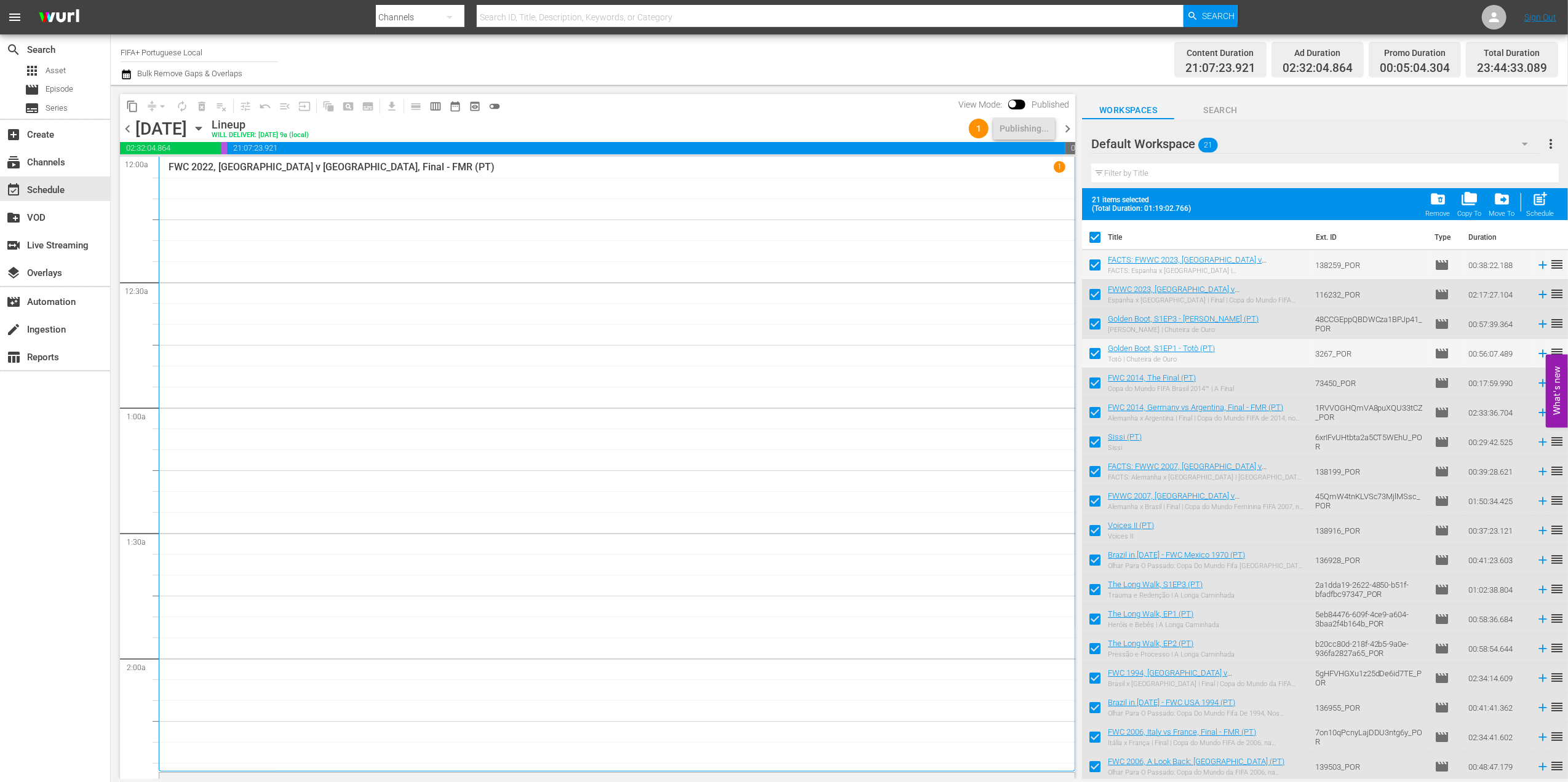
checkbox input "false"
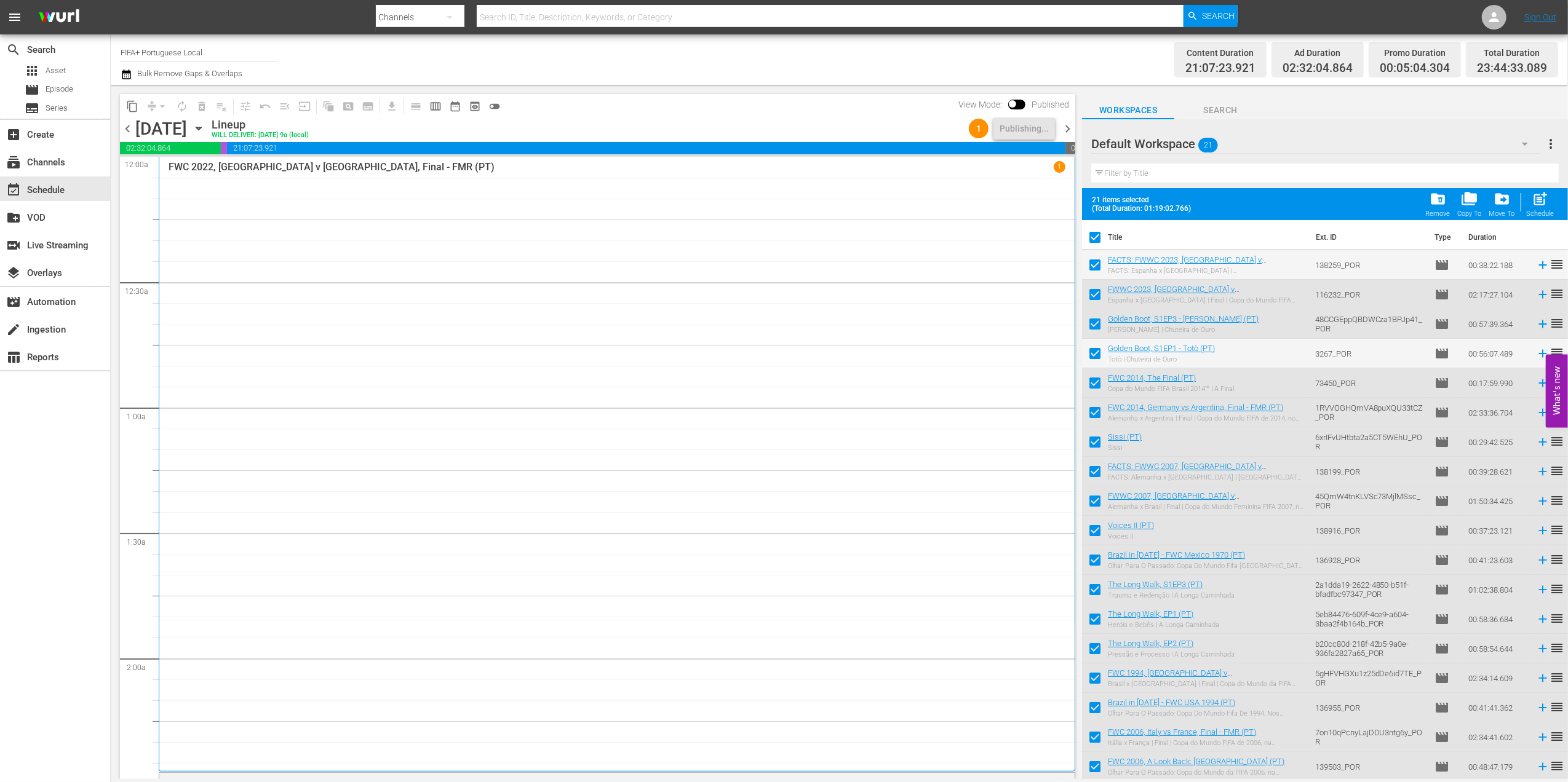
checkbox input "false"
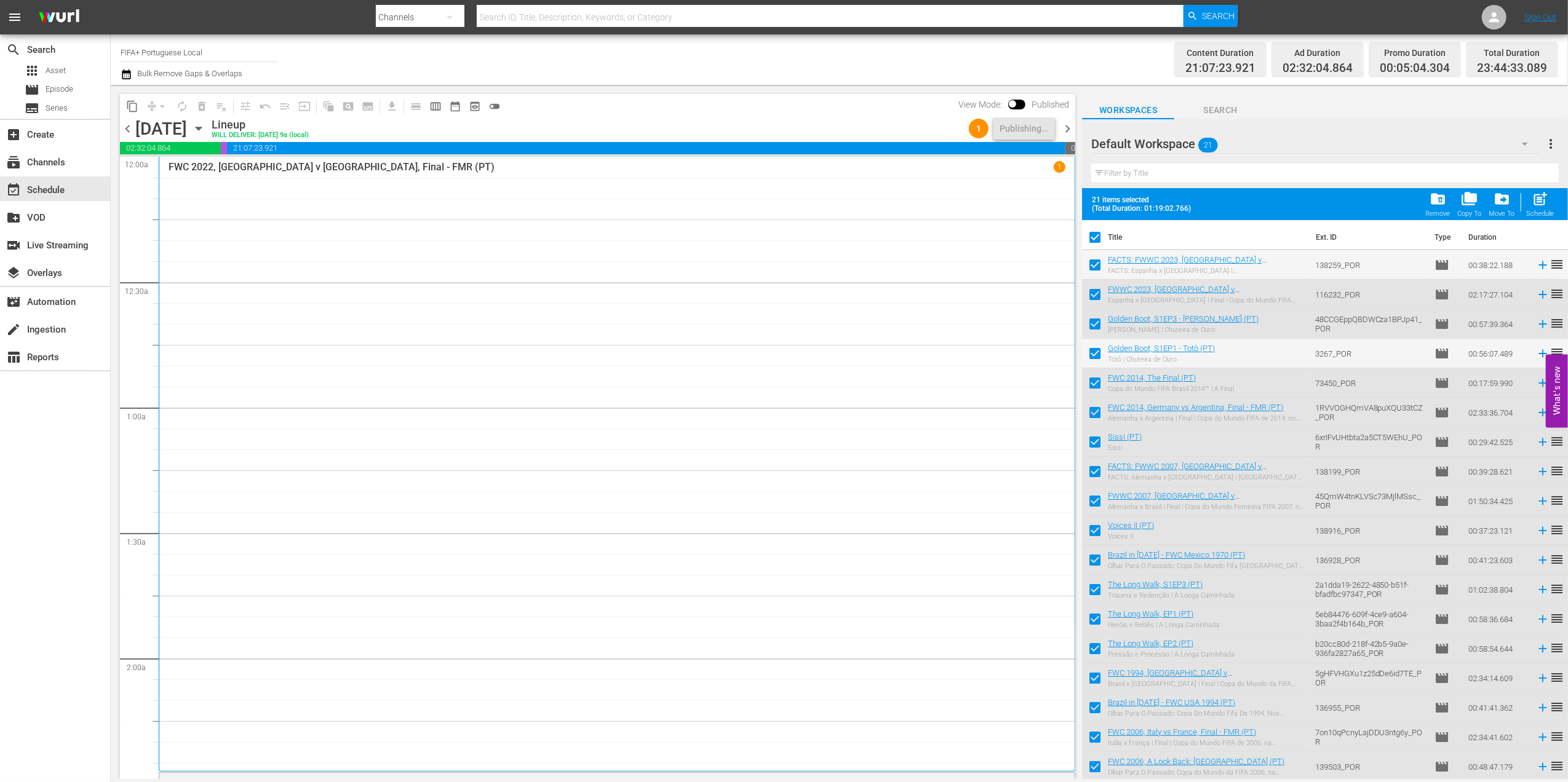
checkbox input "false"
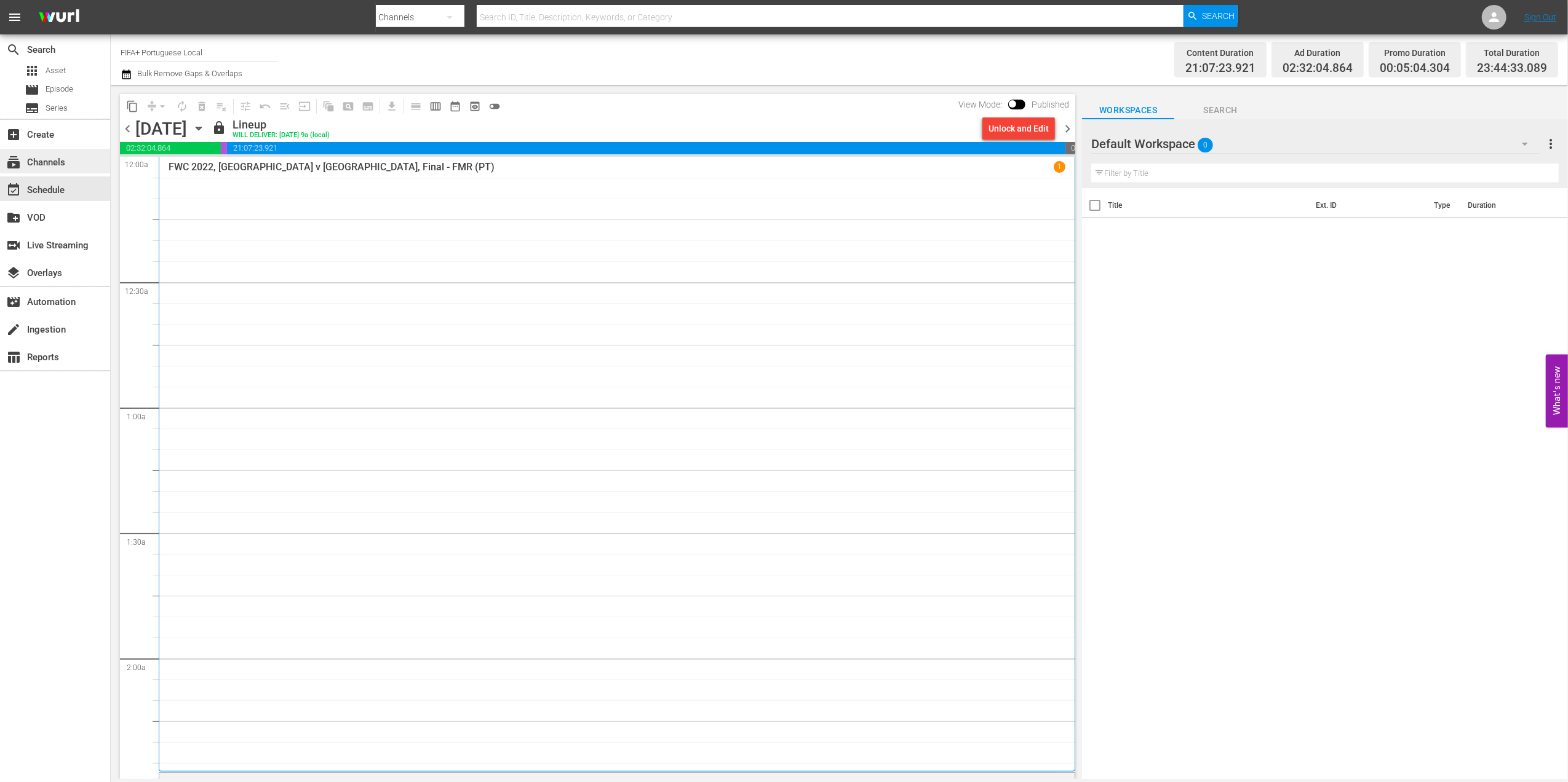
click at [64, 166] on div "subscriptions Channels" at bounding box center [34, 161] width 69 height 11
